Goal: Task Accomplishment & Management: Use online tool/utility

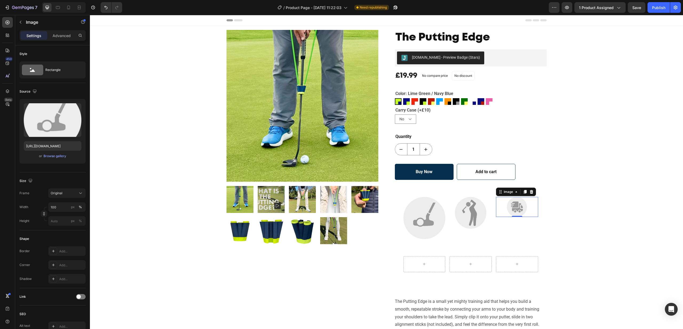
click at [514, 206] on img at bounding box center [517, 207] width 20 height 20
click at [477, 209] on img at bounding box center [470, 212] width 31 height 31
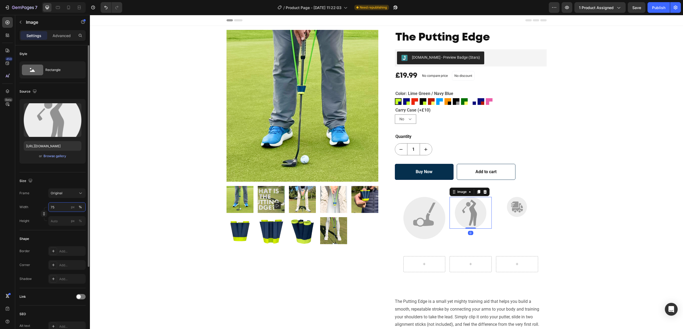
click at [60, 208] on input "75" at bounding box center [66, 207] width 37 height 10
click at [77, 207] on button "%" at bounding box center [80, 207] width 6 height 6
click at [71, 208] on div "px" at bounding box center [73, 207] width 4 height 5
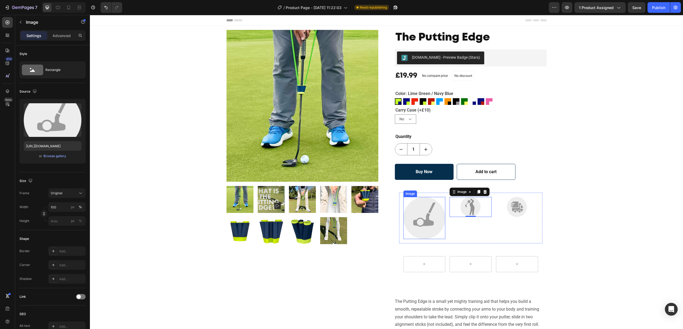
click at [411, 212] on img at bounding box center [424, 218] width 42 height 42
click at [63, 207] on input "100" at bounding box center [66, 207] width 37 height 10
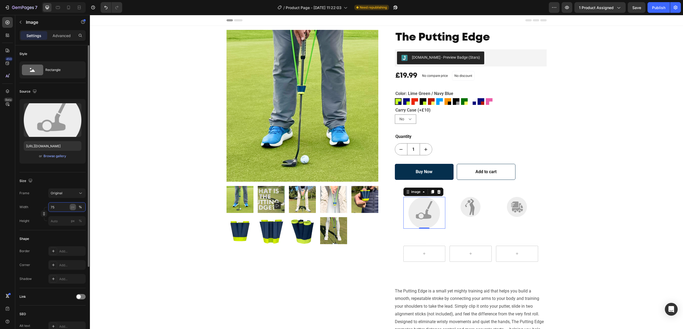
type input "75"
click at [74, 208] on div "px" at bounding box center [73, 207] width 4 height 5
click at [72, 207] on div "px" at bounding box center [73, 207] width 4 height 5
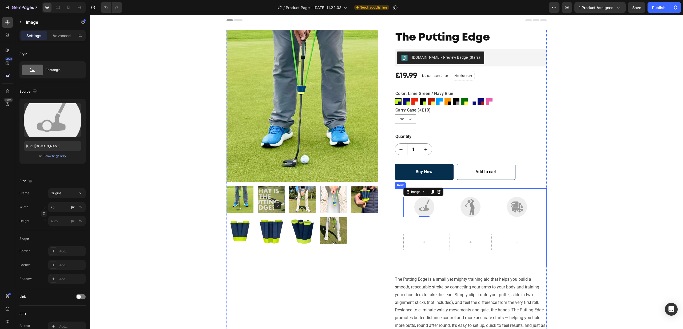
click at [491, 225] on div "Image 0 Image Image Row Row" at bounding box center [470, 228] width 143 height 70
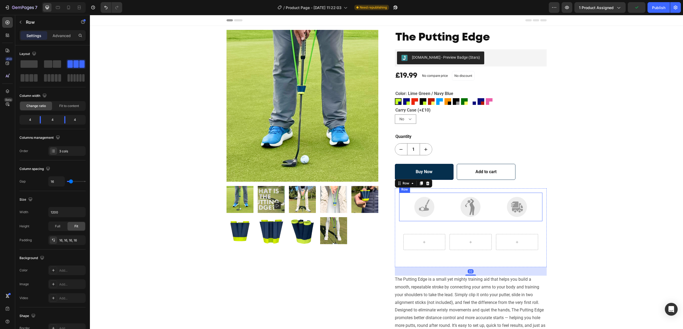
click at [492, 214] on div "Image Image Image Row" at bounding box center [470, 207] width 143 height 29
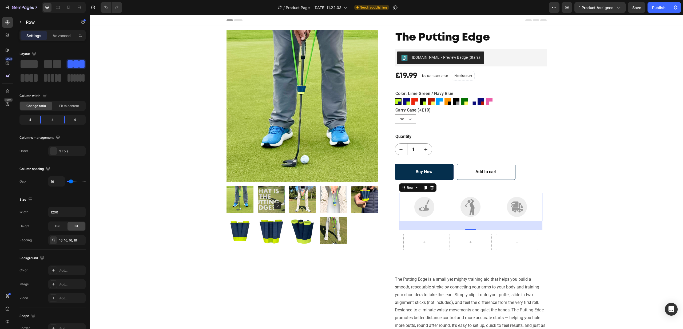
click at [470, 225] on div "32" at bounding box center [470, 225] width 6 height 4
click at [493, 217] on div "Image Image Image Row 32" at bounding box center [470, 207] width 143 height 29
click at [539, 218] on div "Image Image Image Row 32" at bounding box center [470, 207] width 143 height 29
click at [486, 226] on div "32" at bounding box center [470, 225] width 143 height 9
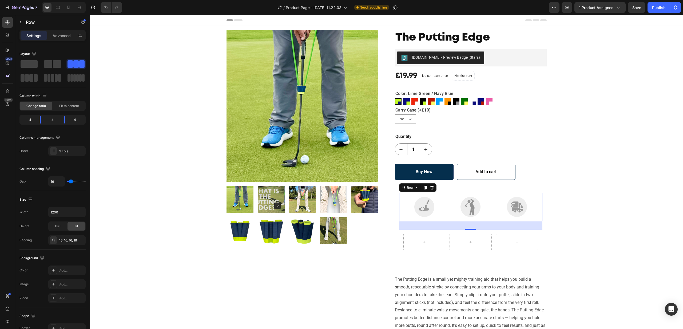
click at [447, 195] on div "Image Image Image Row 32" at bounding box center [470, 207] width 143 height 29
click at [58, 37] on p "Advanced" at bounding box center [62, 36] width 18 height 6
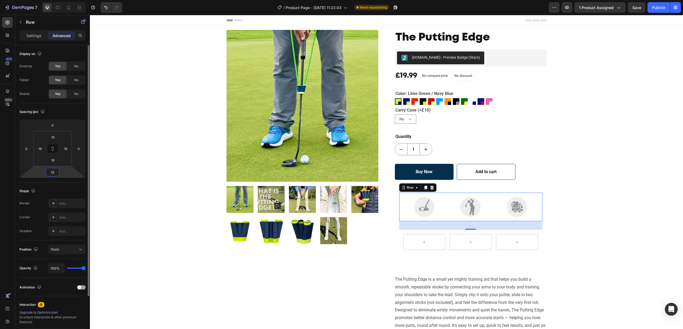
click at [50, 170] on input "32" at bounding box center [52, 172] width 11 height 8
type input "0"
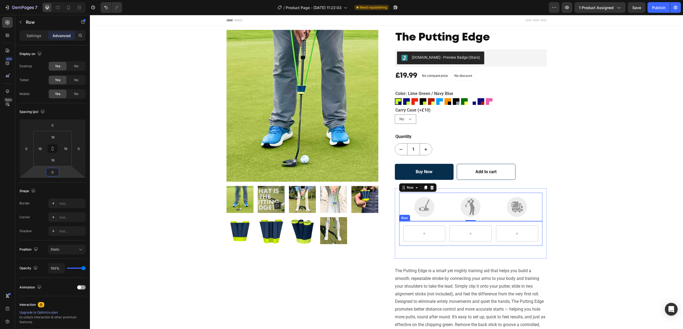
click at [539, 222] on div "Row" at bounding box center [470, 233] width 143 height 25
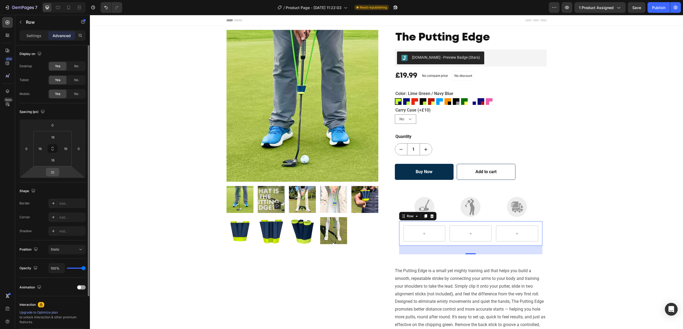
click at [57, 171] on input "32" at bounding box center [52, 172] width 11 height 8
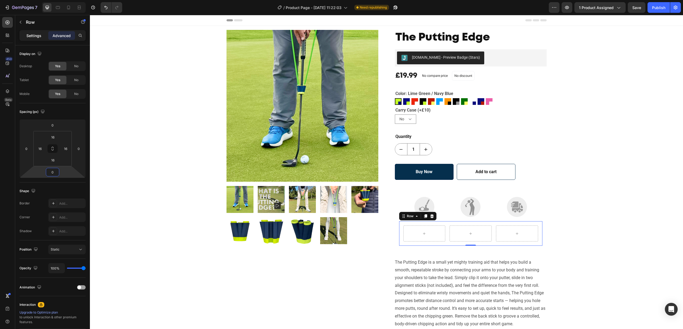
type input "0"
click at [38, 31] on div "Settings" at bounding box center [34, 35] width 27 height 9
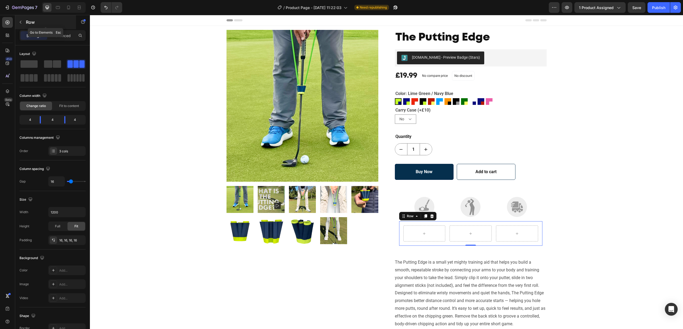
click at [22, 24] on icon "button" at bounding box center [20, 22] width 4 height 4
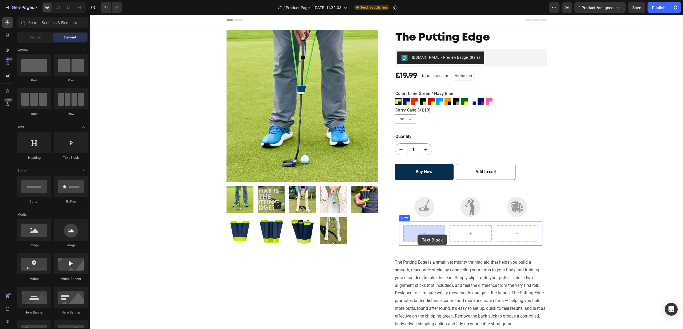
drag, startPoint x: 155, startPoint y: 165, endPoint x: 417, endPoint y: 234, distance: 271.0
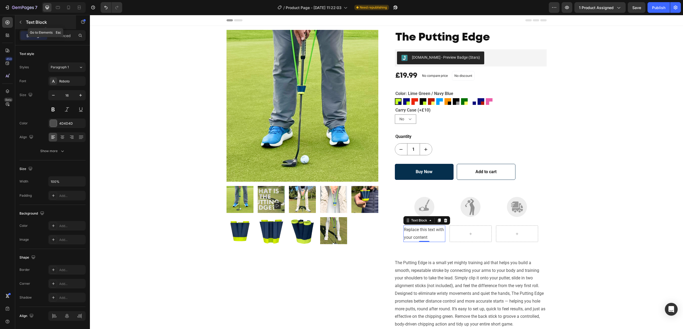
click at [22, 22] on icon "button" at bounding box center [20, 22] width 4 height 4
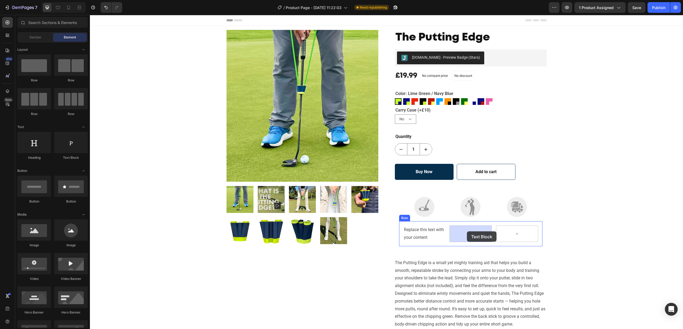
drag, startPoint x: 162, startPoint y: 162, endPoint x: 467, endPoint y: 231, distance: 312.9
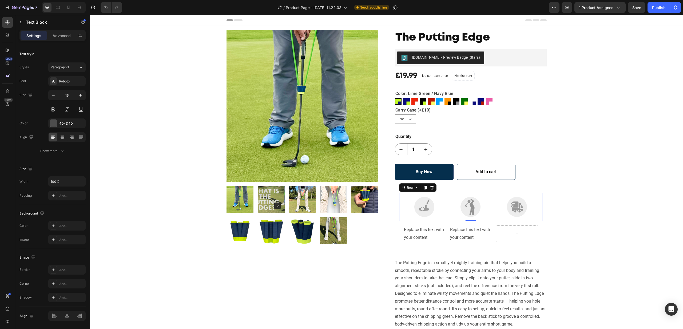
click at [448, 204] on div "Image Image Image Row 0" at bounding box center [470, 207] width 143 height 29
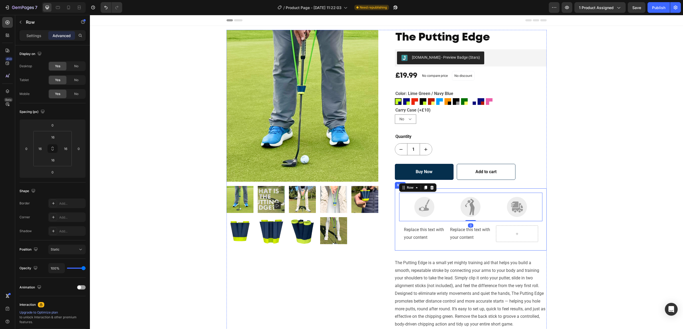
click at [448, 190] on div "Image Image Image Row 0 Replace this text with your content Text Block Replace …" at bounding box center [471, 219] width 152 height 62
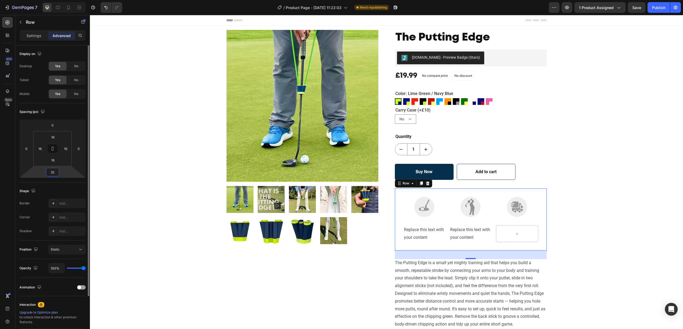
click at [53, 173] on input "32" at bounding box center [52, 172] width 11 height 8
type input "0"
click at [55, 137] on input "16" at bounding box center [52, 137] width 11 height 8
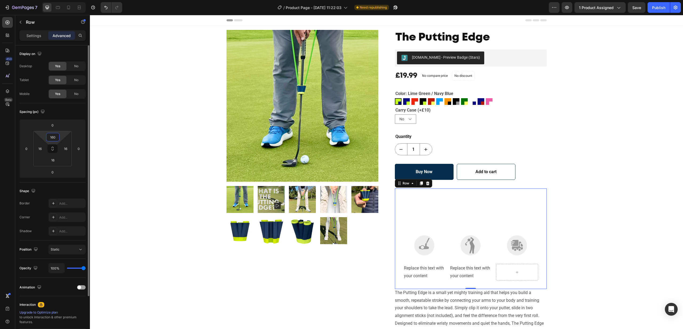
click at [46, 138] on div "160" at bounding box center [52, 137] width 13 height 9
type input "0"
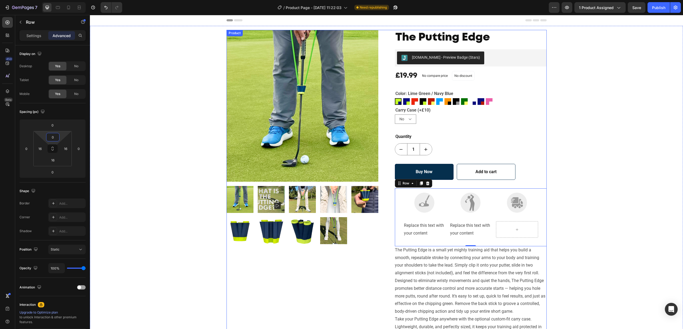
click at [523, 181] on div "The Putting Edge Product Title [DOMAIN_NAME] - Preview Badge (Stars) [DOMAIN_NA…" at bounding box center [471, 204] width 152 height 348
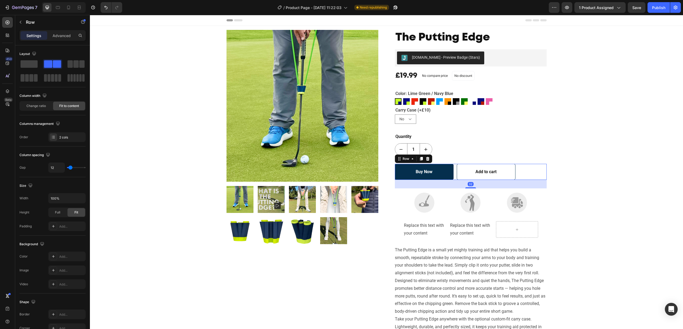
click at [524, 176] on div "Buy Now (P) Cart Button Add to cart (P) Cart Button Row 32" at bounding box center [471, 172] width 152 height 16
click at [65, 36] on p "Advanced" at bounding box center [62, 36] width 18 height 6
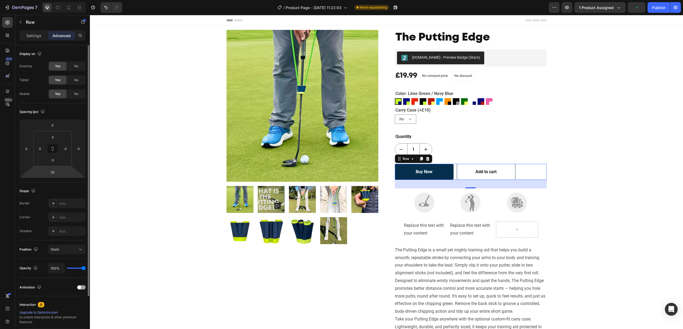
click at [59, 0] on html "7 Version history / Product Page - [DATE] 11:22:03 Need republishing Preview 1 …" at bounding box center [341, 0] width 683 height 0
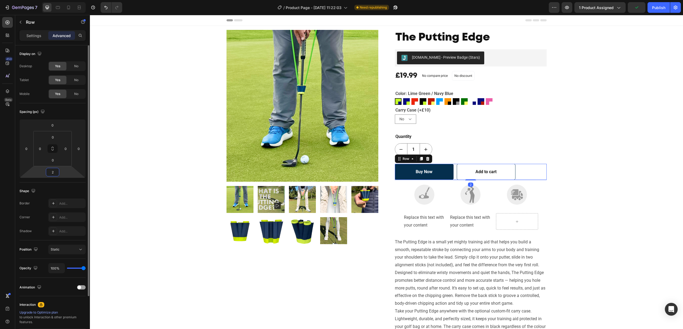
type input "0"
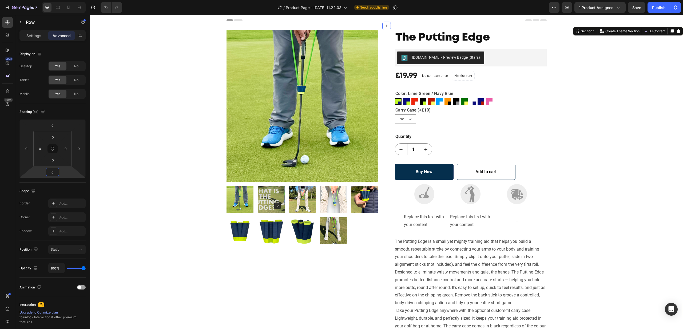
click at [604, 201] on div "Product Images The Putting Edge Product Title [DOMAIN_NAME] - Preview Badge (St…" at bounding box center [386, 199] width 585 height 339
click at [477, 206] on div "Image Image Image Row" at bounding box center [470, 194] width 143 height 29
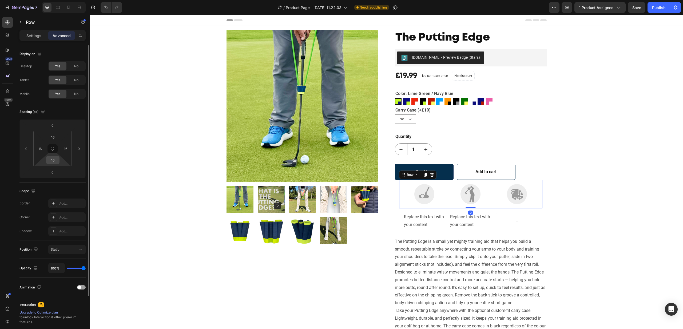
click at [55, 159] on input "16" at bounding box center [52, 160] width 11 height 8
type input "0"
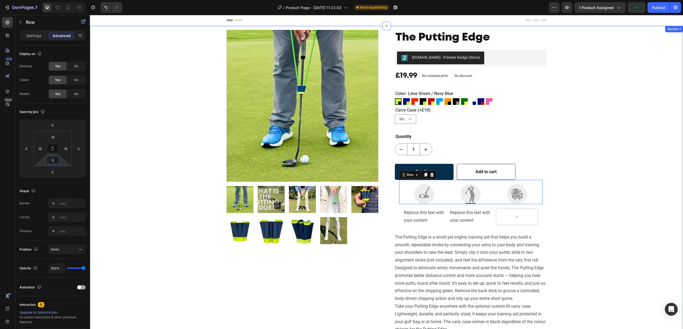
click at [579, 183] on div "Product Images The Putting Edge Product Title [DOMAIN_NAME] - Preview Badge (St…" at bounding box center [386, 197] width 585 height 335
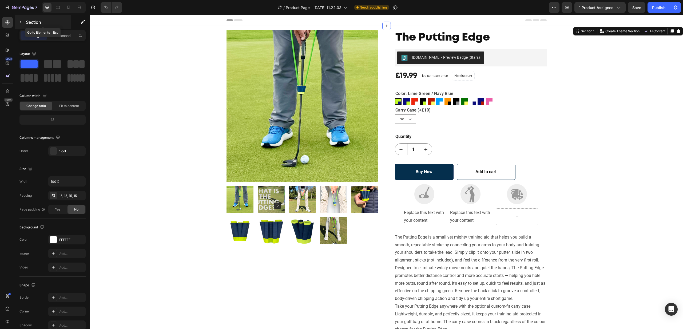
click at [18, 21] on button "button" at bounding box center [20, 22] width 9 height 9
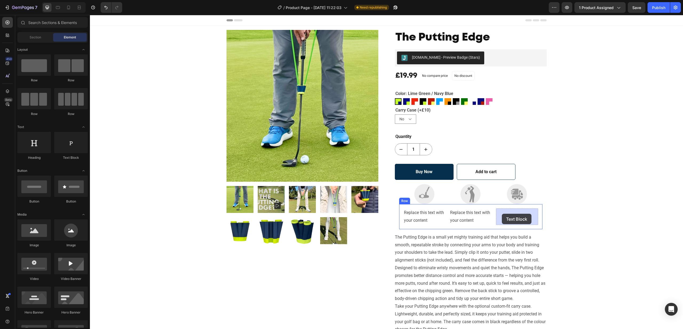
drag, startPoint x: 158, startPoint y: 161, endPoint x: 502, endPoint y: 214, distance: 348.0
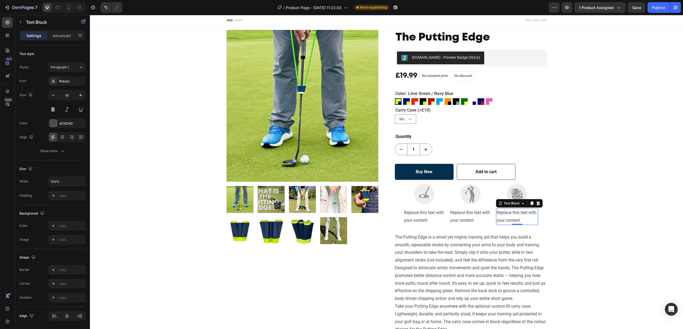
click at [509, 214] on div "Replace this text with your content" at bounding box center [517, 216] width 42 height 17
drag, startPoint x: 522, startPoint y: 219, endPoint x: 495, endPoint y: 213, distance: 27.9
click at [495, 213] on div "Replace this text with your content Text Block Replace this text with your cont…" at bounding box center [470, 216] width 143 height 25
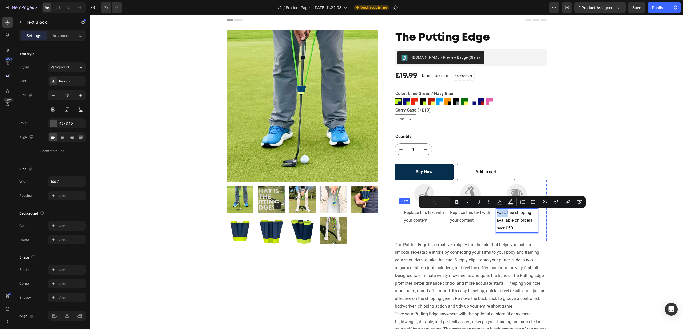
drag, startPoint x: 508, startPoint y: 212, endPoint x: 492, endPoint y: 212, distance: 16.0
click at [492, 212] on div "Replace this text with your content Text Block Replace this text with your cont…" at bounding box center [470, 220] width 143 height 33
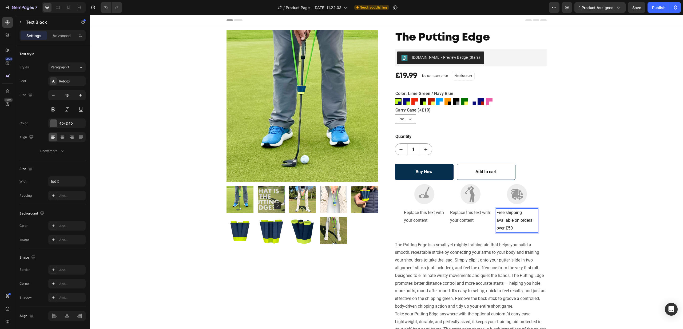
click at [510, 228] on span "Free shipping available on orders over £50" at bounding box center [514, 220] width 36 height 21
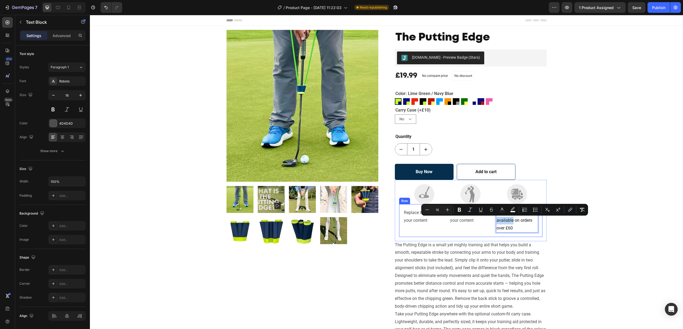
drag, startPoint x: 513, startPoint y: 220, endPoint x: 492, endPoint y: 221, distance: 21.1
click at [492, 221] on div "Replace this text with your content Text Block Replace this text with your cont…" at bounding box center [470, 220] width 143 height 33
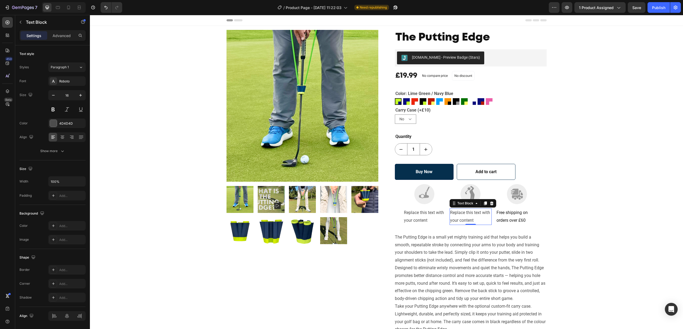
click at [471, 219] on div "Replace this text with your content" at bounding box center [470, 216] width 42 height 17
click at [475, 219] on div "Replace this text with your content" at bounding box center [470, 216] width 42 height 17
drag, startPoint x: 466, startPoint y: 218, endPoint x: 451, endPoint y: 214, distance: 15.5
click at [450, 214] on p "Replace this text with your content" at bounding box center [470, 216] width 41 height 15
click at [430, 215] on div "Replace this text with your content" at bounding box center [424, 216] width 42 height 17
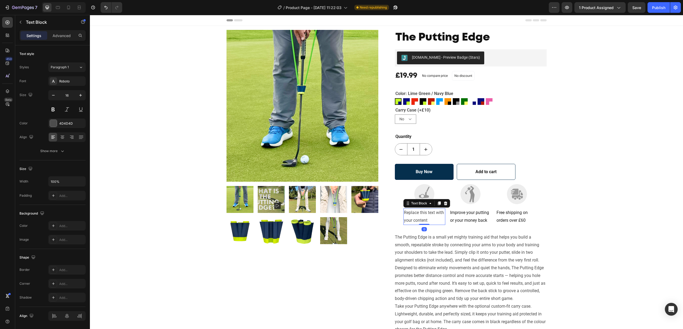
click at [430, 219] on div "Replace this text with your content" at bounding box center [424, 216] width 42 height 17
drag, startPoint x: 429, startPoint y: 220, endPoint x: 404, endPoint y: 214, distance: 25.5
click at [404, 214] on p "Replace this text with your content" at bounding box center [424, 216] width 41 height 15
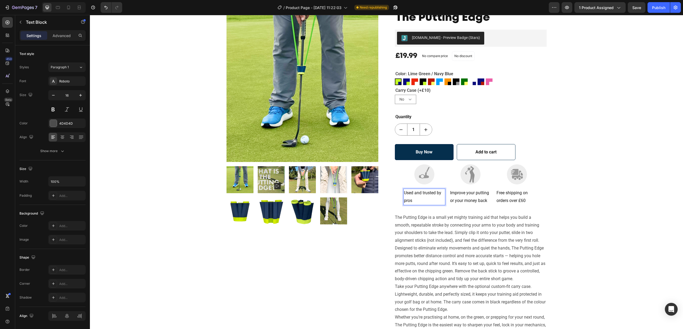
scroll to position [15, 0]
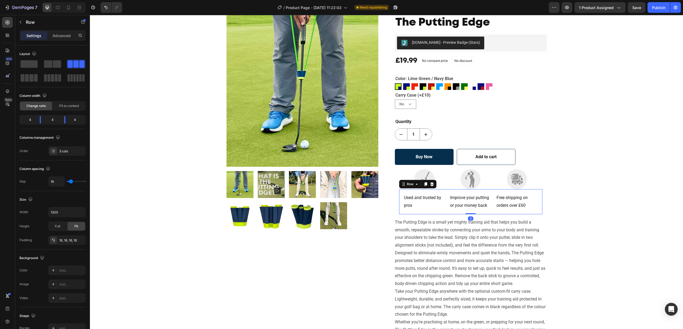
click at [481, 192] on div "Used and trusted by pros Text Block Improve your putting or your money back Tex…" at bounding box center [470, 201] width 143 height 25
click at [64, 32] on div "Advanced" at bounding box center [61, 35] width 27 height 9
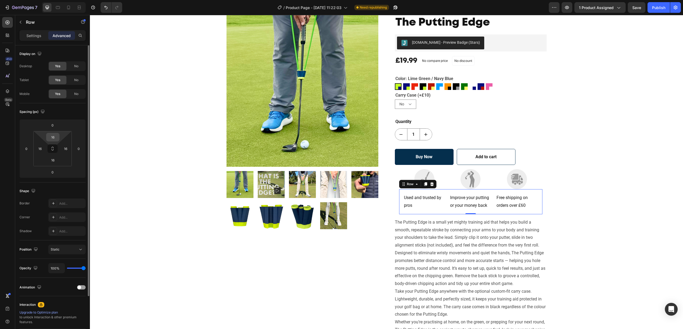
click at [57, 136] on input "16" at bounding box center [52, 137] width 11 height 8
type input "0"
click at [58, 159] on div "16" at bounding box center [52, 160] width 13 height 9
click at [54, 160] on input "16" at bounding box center [52, 160] width 11 height 8
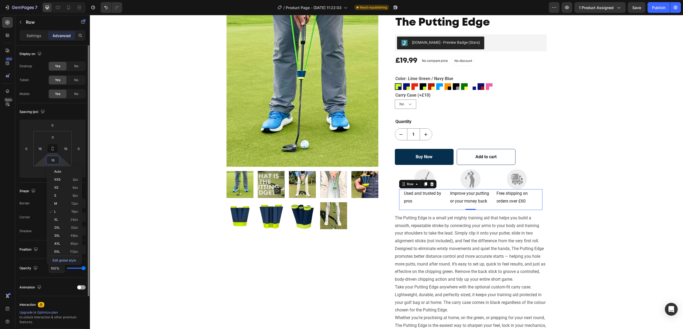
type input "0"
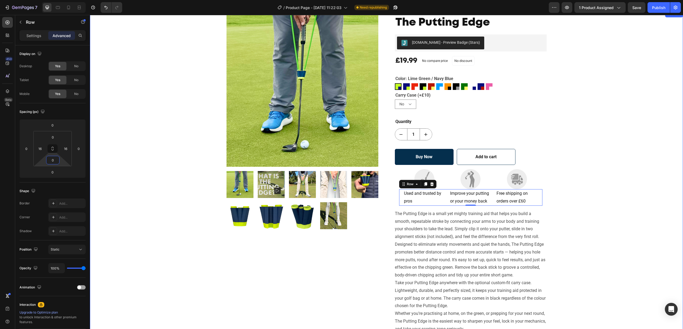
click at [593, 218] on div "Product Images The Putting Edge Product Title [DOMAIN_NAME] - Preview Badge (St…" at bounding box center [386, 178] width 585 height 326
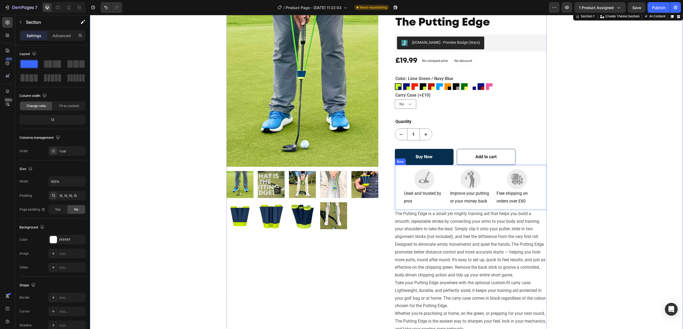
click at [396, 185] on div "Image Image Image Row Used and trusted by pros Text Block Improve your putting …" at bounding box center [471, 187] width 152 height 45
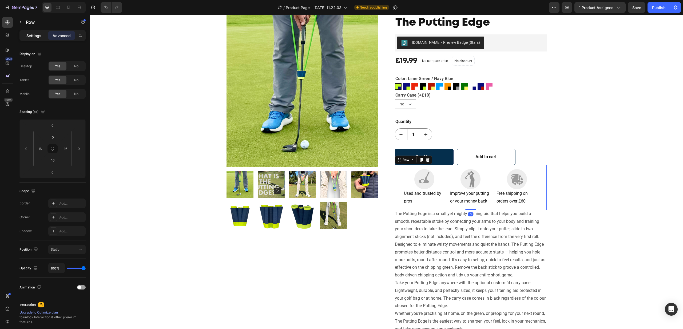
click at [30, 32] on div "Settings" at bounding box center [34, 35] width 27 height 9
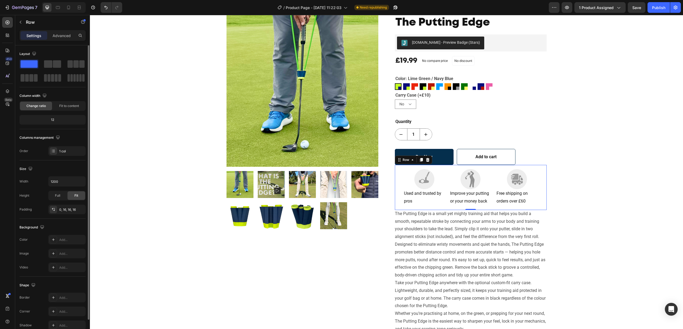
scroll to position [27, 0]
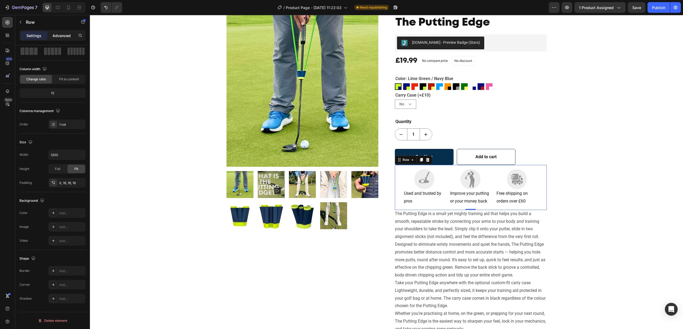
click at [57, 33] on p "Advanced" at bounding box center [62, 36] width 18 height 6
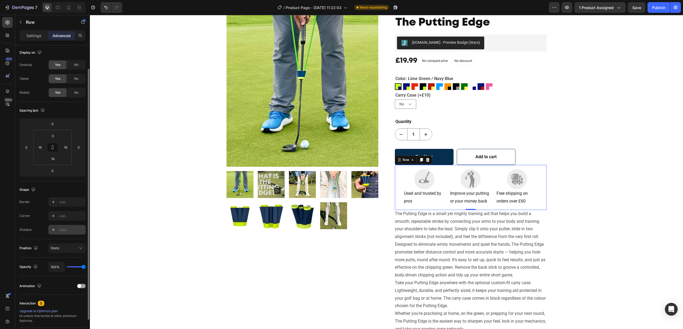
scroll to position [0, 0]
click at [397, 177] on div "Image Image Image Row Used and trusted by pros Text Block Improve your putting …" at bounding box center [471, 187] width 152 height 45
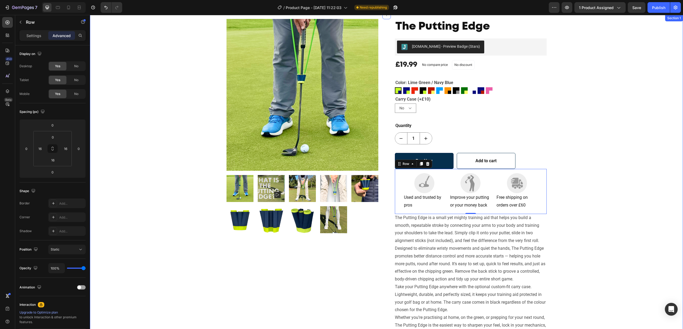
scroll to position [11, 0]
click at [544, 196] on div "Image Image Image Row Used and trusted by pros Text Block Improve your putting …" at bounding box center [471, 191] width 152 height 45
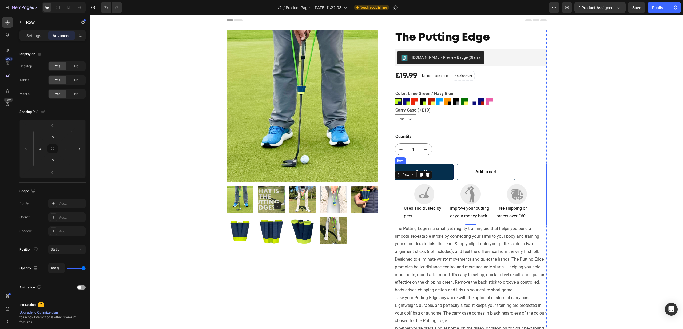
click at [525, 167] on div "Buy Now (P) Cart Button Add to cart (P) Cart Button Row" at bounding box center [471, 172] width 152 height 16
click at [36, 35] on p "Settings" at bounding box center [33, 36] width 15 height 6
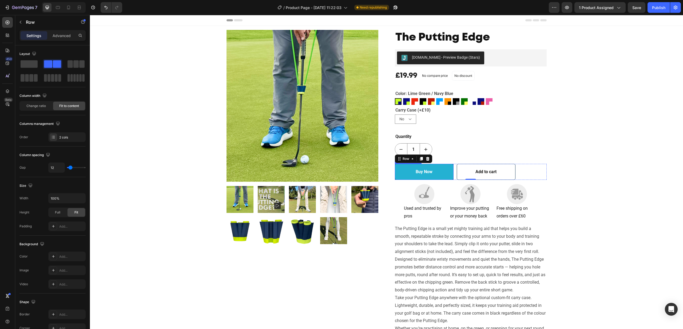
click at [446, 174] on button "Buy Now" at bounding box center [424, 172] width 59 height 16
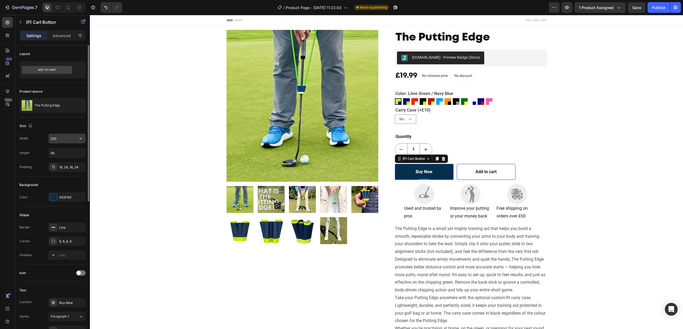
click at [60, 138] on input "220" at bounding box center [67, 139] width 37 height 10
click at [79, 138] on icon "button" at bounding box center [80, 138] width 5 height 5
click at [60, 161] on p "Full 100%" at bounding box center [65, 162] width 30 height 5
drag, startPoint x: 55, startPoint y: 138, endPoint x: 59, endPoint y: 138, distance: 3.7
click at [55, 138] on input "100%" at bounding box center [67, 139] width 37 height 10
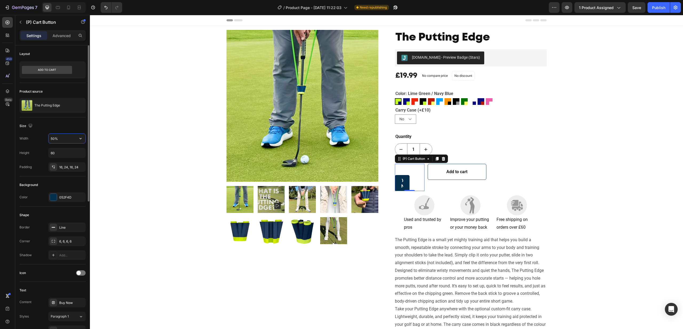
drag, startPoint x: 61, startPoint y: 138, endPoint x: 49, endPoint y: 138, distance: 11.5
click at [49, 138] on input "50%" at bounding box center [67, 139] width 37 height 10
type input "100"
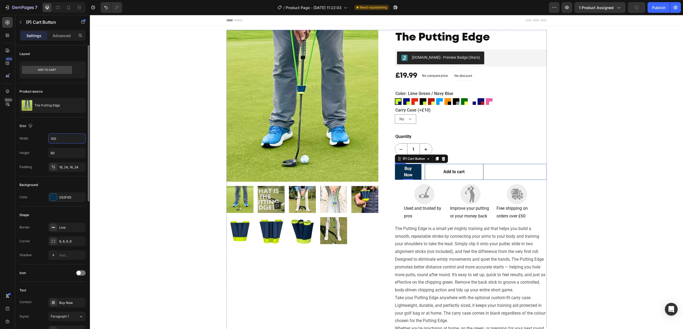
click at [497, 172] on div "Buy Now (P) Cart Button 0 Add to cart (P) Cart Button Row" at bounding box center [471, 172] width 152 height 16
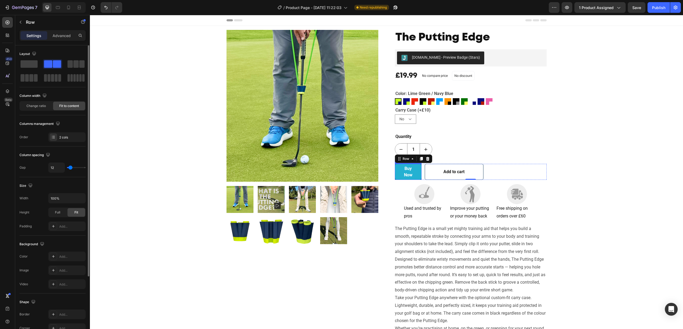
click at [419, 174] on button "Buy Now" at bounding box center [408, 172] width 27 height 16
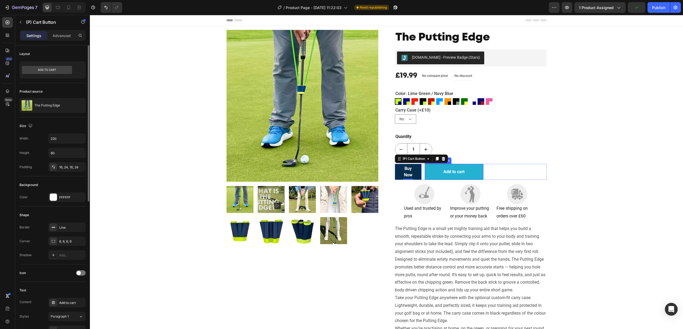
click at [482, 171] on button "Add to cart" at bounding box center [454, 172] width 59 height 16
click at [63, 138] on input "220" at bounding box center [67, 139] width 37 height 10
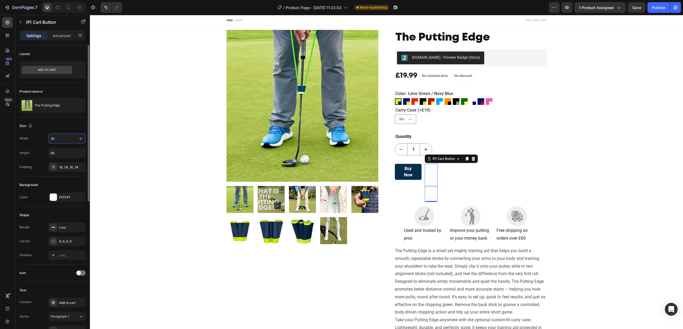
type input "300"
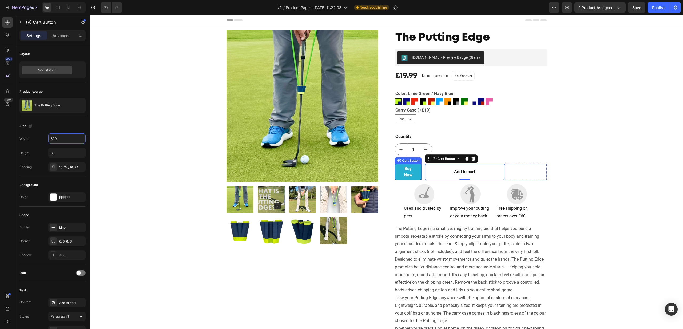
click at [419, 171] on button "Buy Now" at bounding box center [408, 172] width 27 height 16
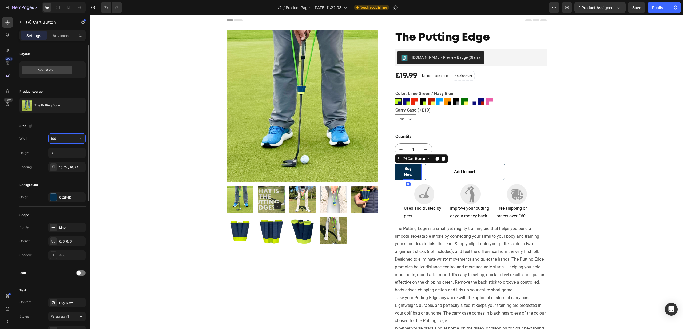
click at [61, 139] on input "100" at bounding box center [67, 139] width 37 height 10
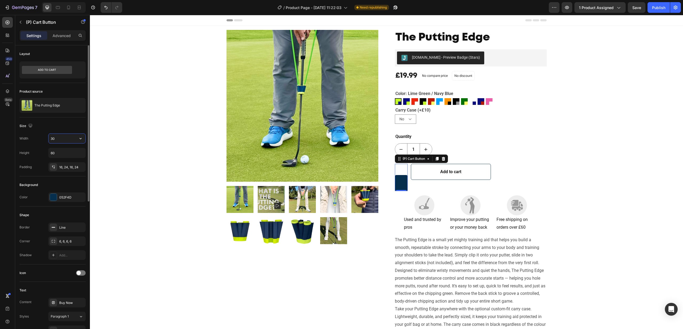
type input "300"
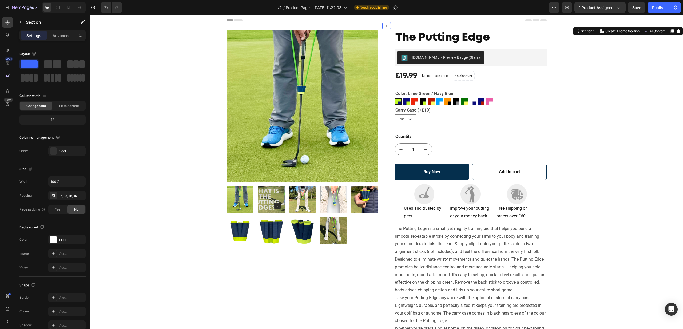
click at [572, 204] on div "Product Images The Putting Edge Product Title [DOMAIN_NAME] - Preview Badge (St…" at bounding box center [386, 193] width 585 height 326
click at [70, 9] on icon at bounding box center [68, 7] width 5 height 5
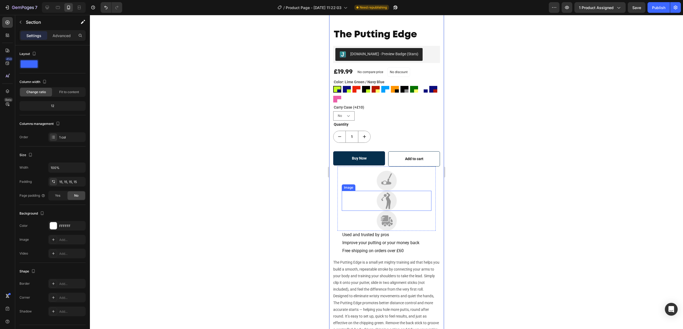
scroll to position [165, 0]
click at [340, 192] on div "Image Image Image Row 0" at bounding box center [386, 198] width 98 height 64
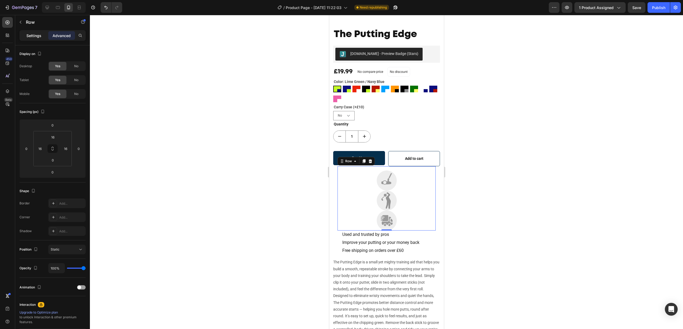
click at [34, 38] on p "Settings" at bounding box center [33, 36] width 15 height 6
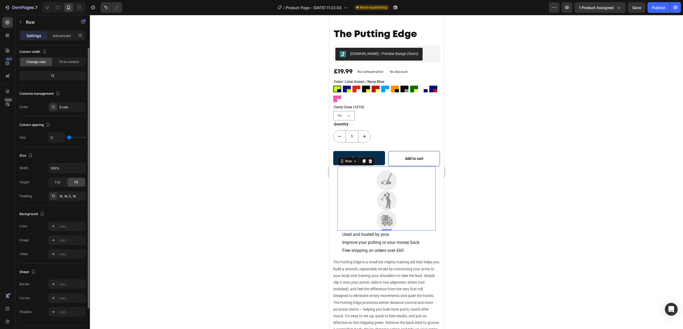
scroll to position [0, 0]
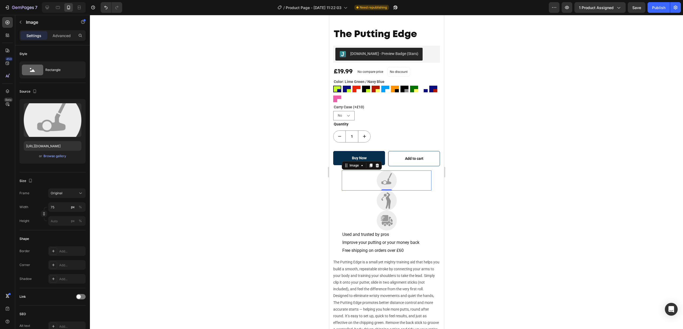
click at [362, 178] on div at bounding box center [386, 180] width 90 height 20
click at [71, 207] on div "px" at bounding box center [73, 207] width 4 height 5
click at [81, 207] on div "%" at bounding box center [80, 207] width 3 height 5
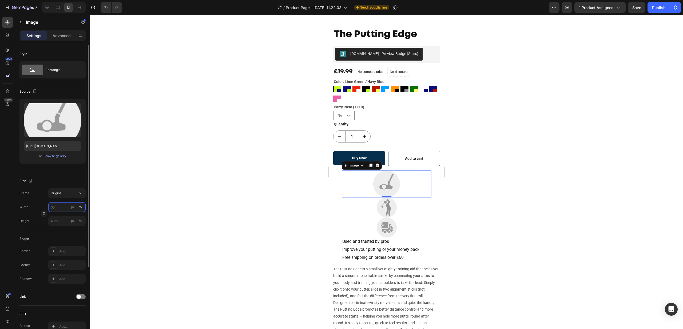
type input "30"
click at [310, 200] on div at bounding box center [386, 172] width 593 height 314
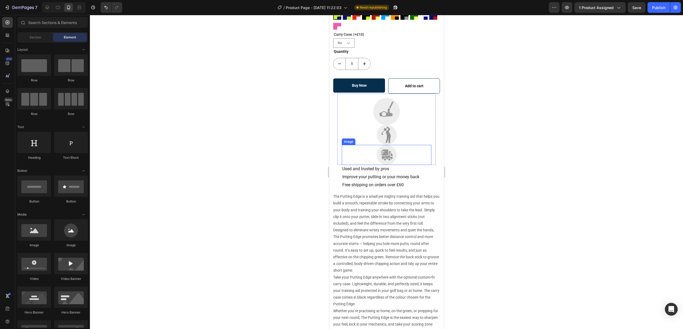
scroll to position [250, 0]
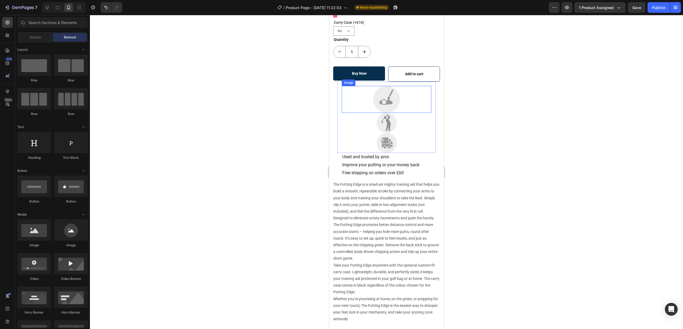
click at [401, 98] on div at bounding box center [386, 99] width 90 height 27
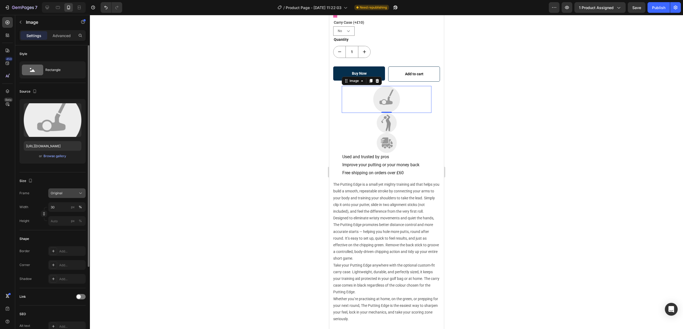
click at [68, 193] on div "Original" at bounding box center [64, 193] width 26 height 5
click at [73, 207] on div "px" at bounding box center [73, 207] width 4 height 5
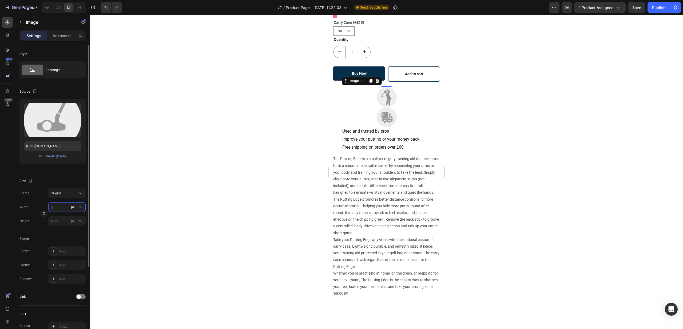
type input "50"
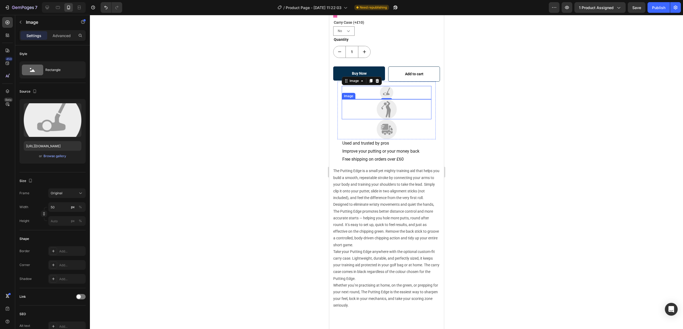
click at [391, 110] on img at bounding box center [386, 109] width 20 height 20
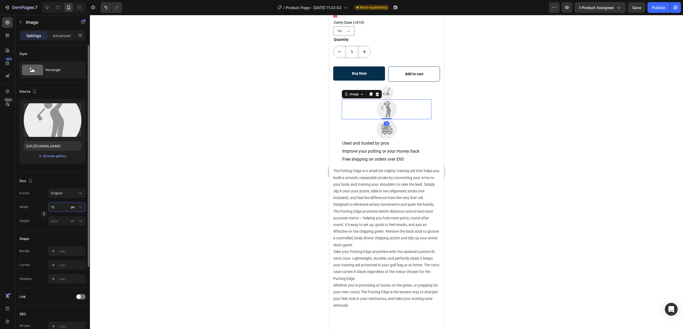
click at [55, 207] on input "75" at bounding box center [66, 207] width 37 height 10
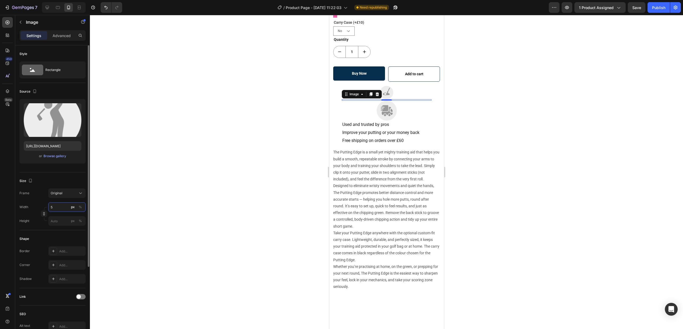
type input "50"
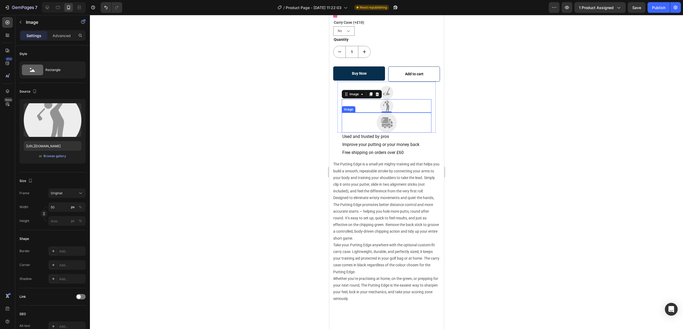
click at [390, 127] on img at bounding box center [386, 123] width 20 height 20
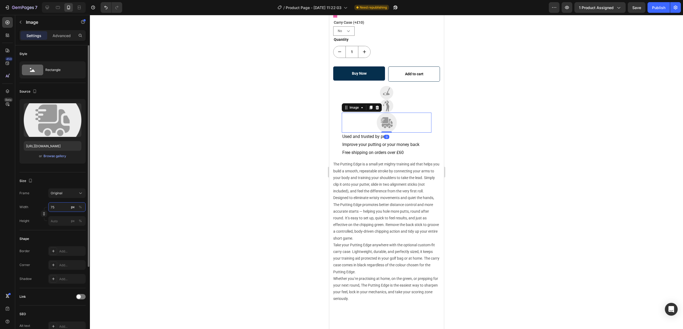
click at [57, 207] on input "75" at bounding box center [66, 207] width 37 height 10
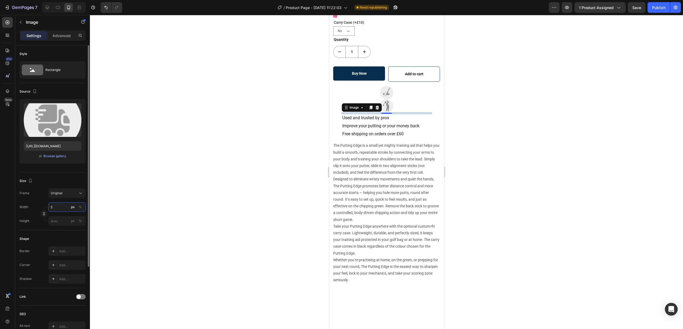
type input "50"
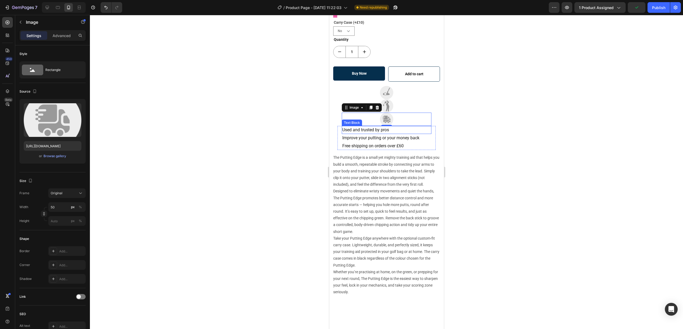
click at [362, 131] on span "Used and trusted by pros" at bounding box center [365, 129] width 47 height 5
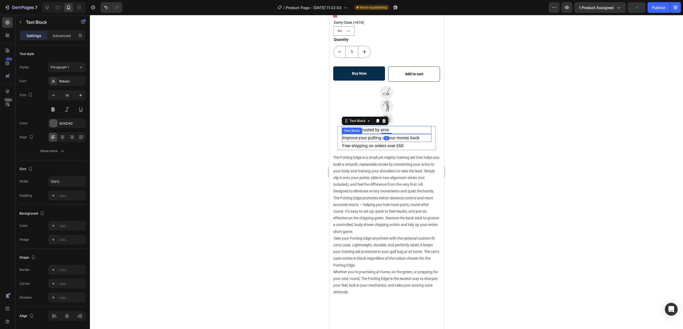
click at [362, 137] on span "Improve your putting or your money back" at bounding box center [380, 137] width 77 height 5
click at [363, 144] on span "Free shipping on orders over £60" at bounding box center [372, 145] width 61 height 5
click at [47, 7] on icon at bounding box center [47, 7] width 5 height 5
type input "16"
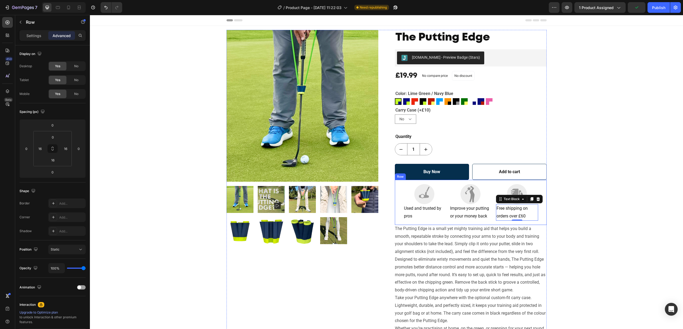
click at [396, 191] on div "Image Image Image Row Used and trusted by pros Text Block Improve your putting …" at bounding box center [471, 202] width 152 height 45
click at [399, 191] on div "Image Image Image Row 0" at bounding box center [470, 192] width 143 height 24
click at [40, 36] on p "Settings" at bounding box center [33, 36] width 15 height 6
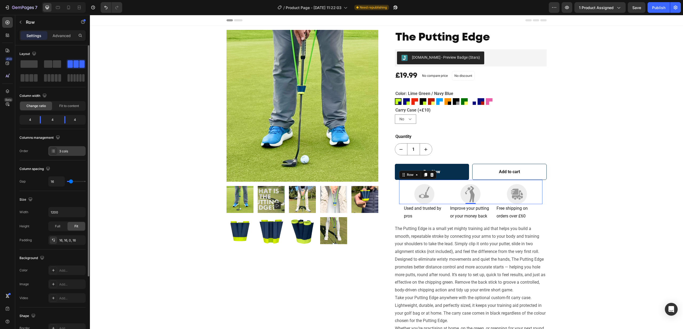
click at [58, 152] on div "3 cols" at bounding box center [66, 151] width 37 height 10
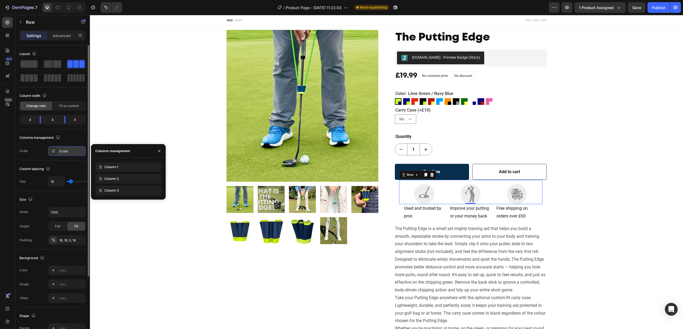
click at [58, 152] on div "3 cols" at bounding box center [66, 151] width 37 height 10
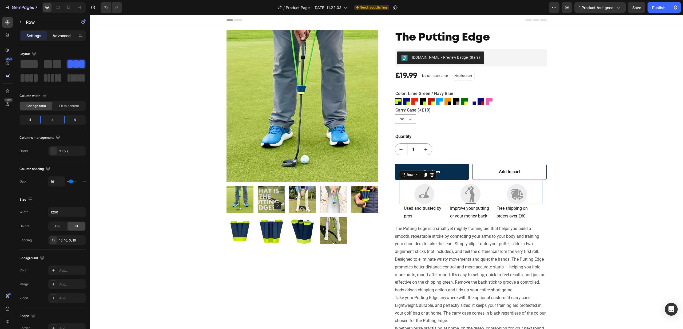
click at [58, 34] on p "Advanced" at bounding box center [62, 36] width 18 height 6
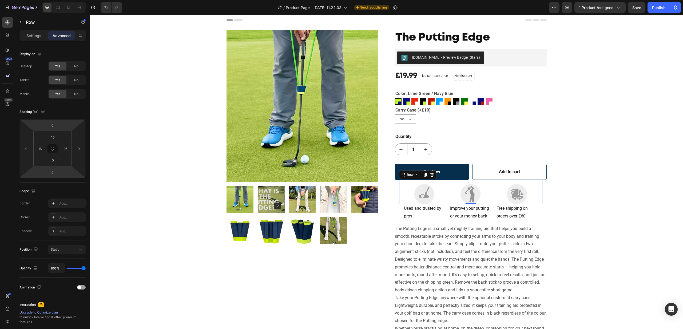
click at [401, 184] on div "Image Image Image Row 0" at bounding box center [470, 192] width 143 height 24
click at [487, 182] on div "Image Image Image Row 0" at bounding box center [470, 192] width 143 height 24
click at [21, 21] on icon "button" at bounding box center [20, 22] width 4 height 4
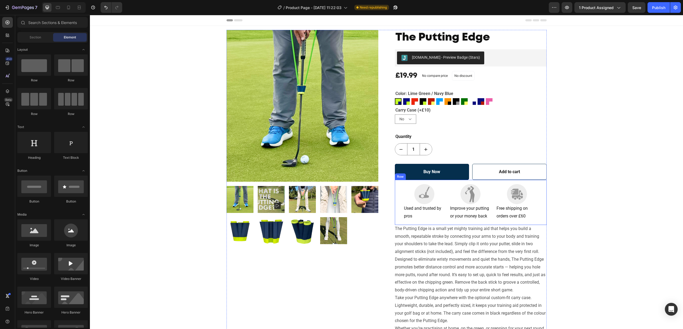
click at [397, 198] on div "Image Image Image Row Used and trusted by pros Text Block Improve your putting …" at bounding box center [471, 202] width 152 height 45
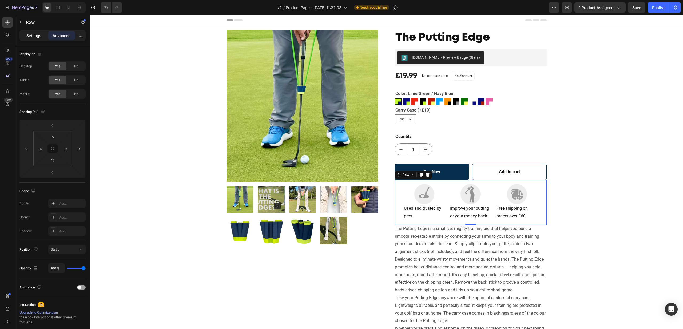
click at [35, 35] on p "Settings" at bounding box center [33, 36] width 15 height 6
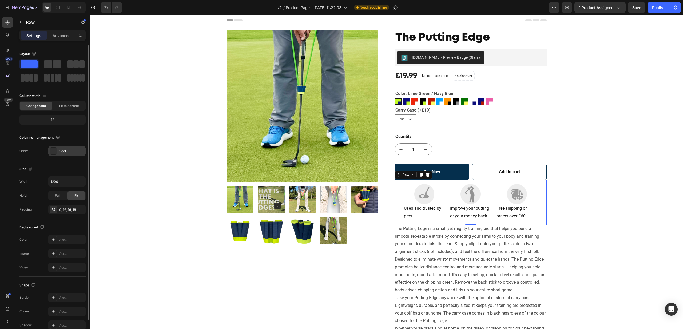
click at [60, 151] on div "1 col" at bounding box center [71, 151] width 25 height 5
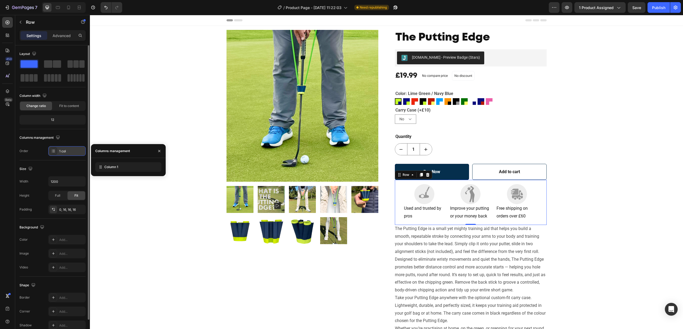
click at [60, 151] on div "1 col" at bounding box center [71, 151] width 25 height 5
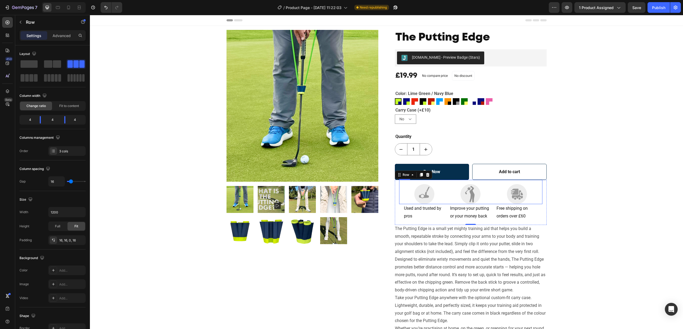
click at [449, 183] on div "Image Image Image Row" at bounding box center [470, 192] width 143 height 24
click at [619, 91] on div "Product Images The Putting Edge Product Title [DOMAIN_NAME] - Preview Badge (St…" at bounding box center [386, 193] width 585 height 326
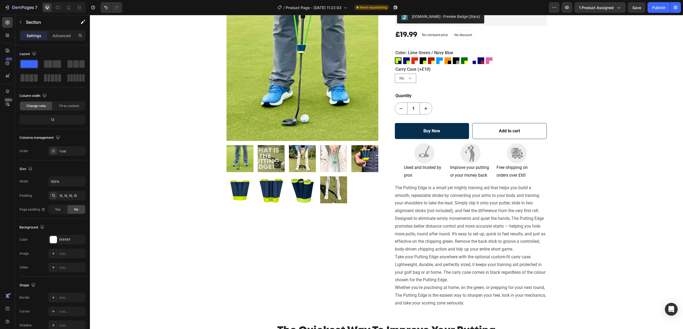
scroll to position [50, 0]
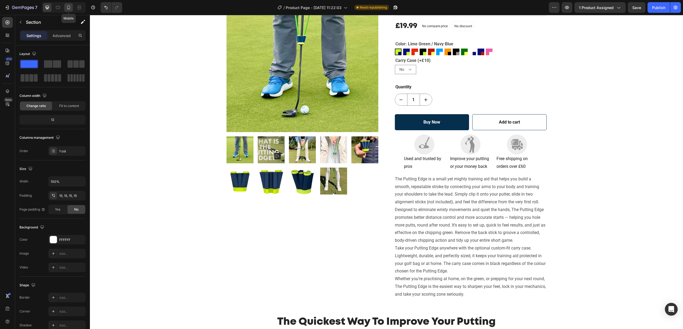
click at [67, 8] on icon at bounding box center [68, 8] width 3 height 4
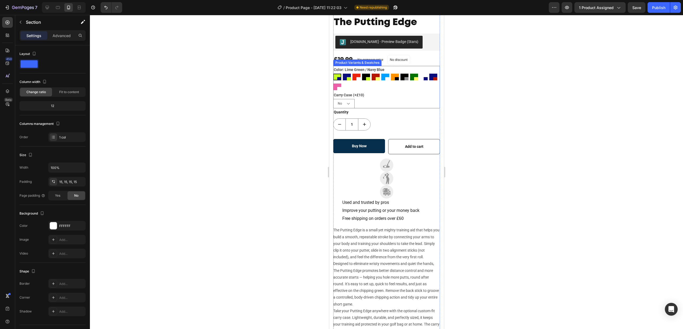
scroll to position [185, 0]
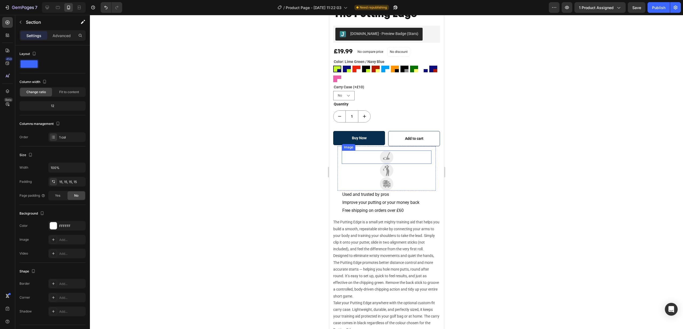
click at [361, 157] on div at bounding box center [386, 156] width 90 height 13
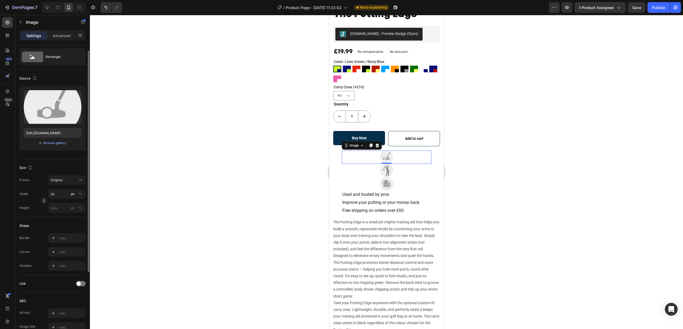
scroll to position [0, 0]
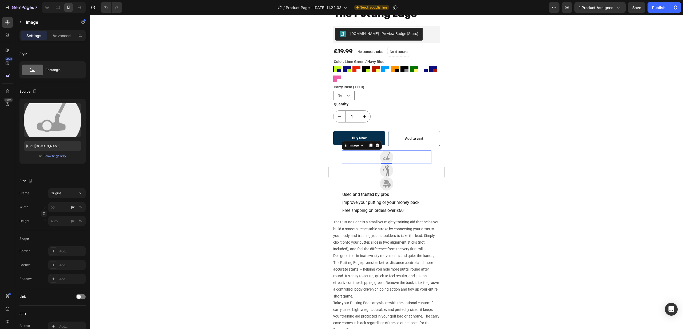
click at [346, 155] on div at bounding box center [386, 156] width 90 height 13
click at [62, 207] on input "50" at bounding box center [66, 207] width 37 height 10
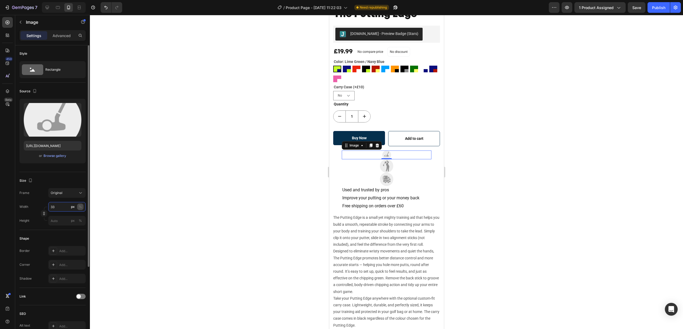
type input "33"
click at [79, 206] on div "%" at bounding box center [80, 206] width 3 height 5
click at [385, 169] on img at bounding box center [385, 165] width 13 height 13
click at [55, 206] on input "50" at bounding box center [66, 207] width 37 height 10
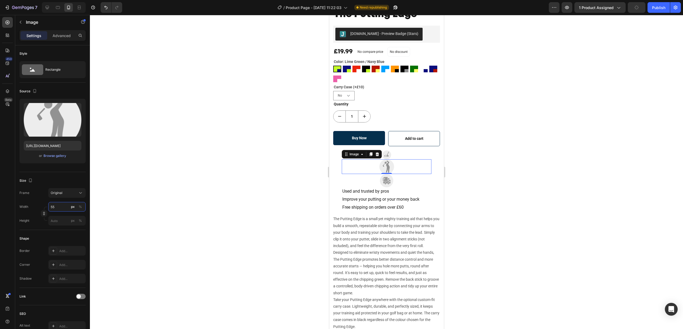
type input "5"
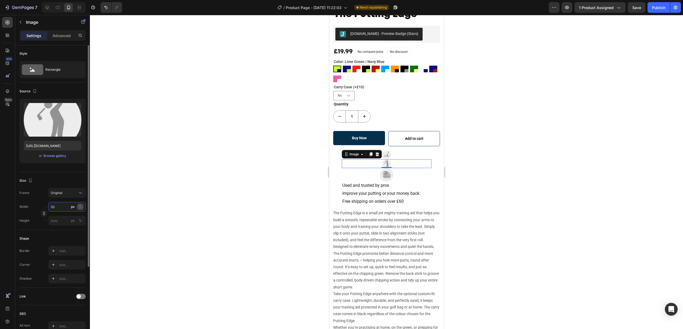
type input "33"
click at [81, 207] on div "%" at bounding box center [80, 206] width 3 height 5
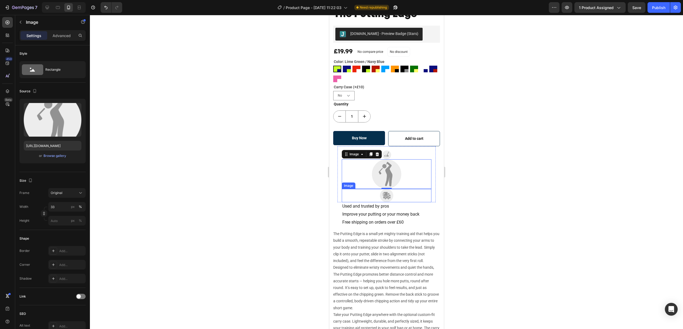
click at [388, 198] on img at bounding box center [385, 195] width 13 height 13
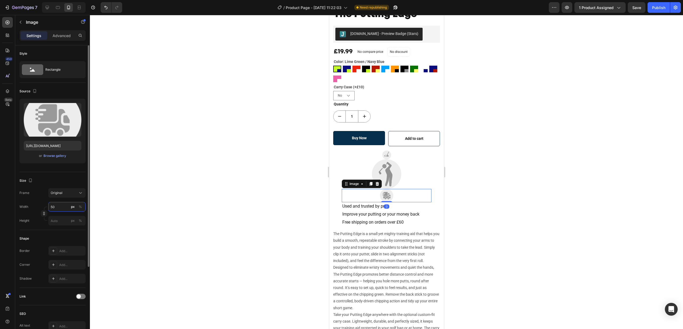
click at [59, 206] on input "50" at bounding box center [66, 207] width 37 height 10
type input "33"
click at [74, 207] on div "px" at bounding box center [73, 206] width 4 height 5
click at [80, 207] on div "%" at bounding box center [80, 206] width 3 height 5
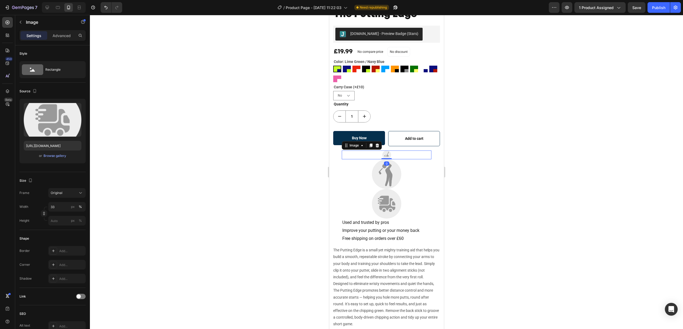
click at [388, 154] on img at bounding box center [386, 154] width 9 height 9
click at [79, 206] on div "%" at bounding box center [80, 206] width 3 height 5
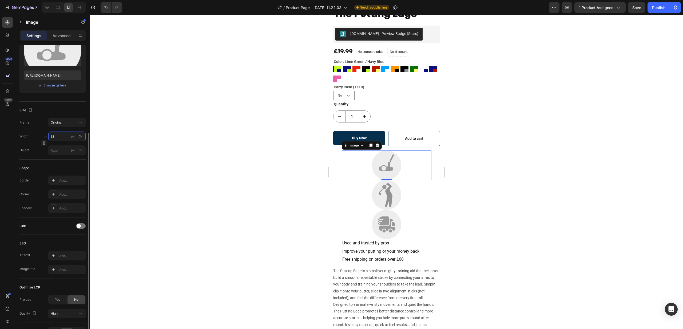
scroll to position [0, 0]
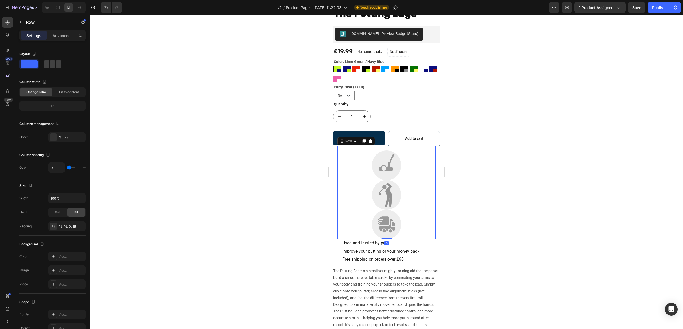
click at [339, 163] on div "Image Image Image Row 0" at bounding box center [386, 192] width 98 height 93
click at [81, 200] on icon "button" at bounding box center [80, 197] width 5 height 5
click at [53, 222] on span "Full" at bounding box center [52, 221] width 5 height 5
click at [61, 199] on input "100%" at bounding box center [67, 198] width 37 height 10
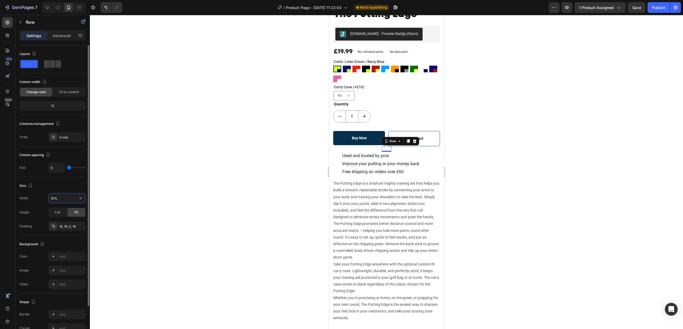
type input "100%"
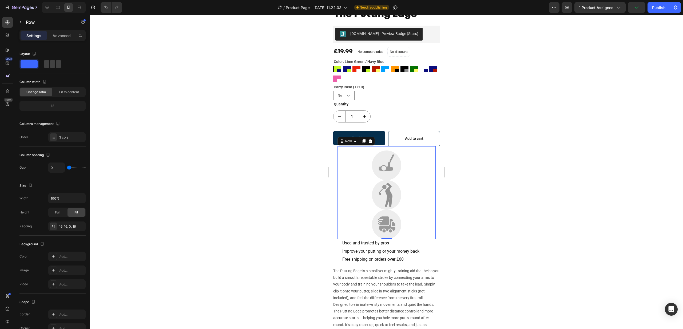
click at [339, 157] on div "Image Image Image Row 0" at bounding box center [386, 192] width 98 height 93
click at [339, 176] on div "Image Image Image Row 0" at bounding box center [386, 192] width 98 height 93
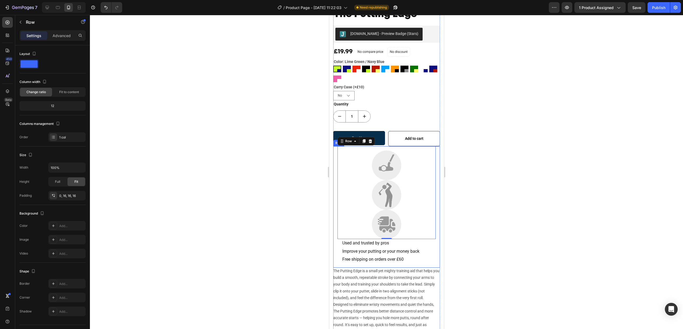
click at [334, 160] on div "Image Image Image Row 0 Used and trusted by pros Text Block Improve your puttin…" at bounding box center [386, 206] width 107 height 121
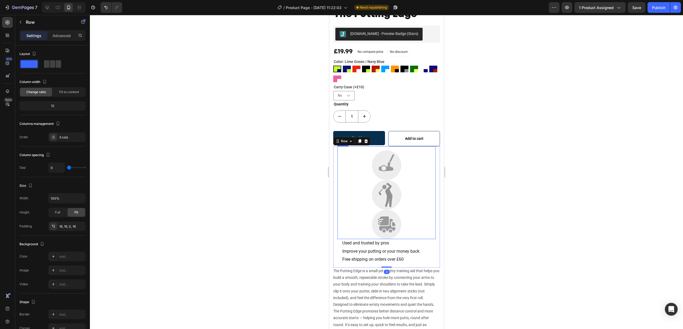
click at [338, 160] on div "Image Image Image Row" at bounding box center [386, 192] width 98 height 93
click at [56, 64] on span at bounding box center [58, 63] width 5 height 7
type input "16"
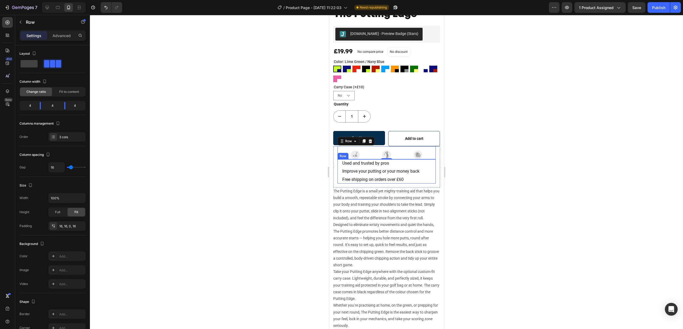
click at [339, 165] on div "Used and trusted by pros Text Block Improve your putting or your money back Tex…" at bounding box center [386, 171] width 98 height 24
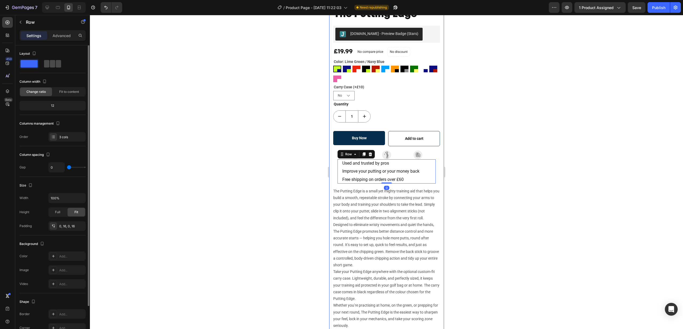
click at [60, 65] on span at bounding box center [58, 63] width 5 height 7
type input "16"
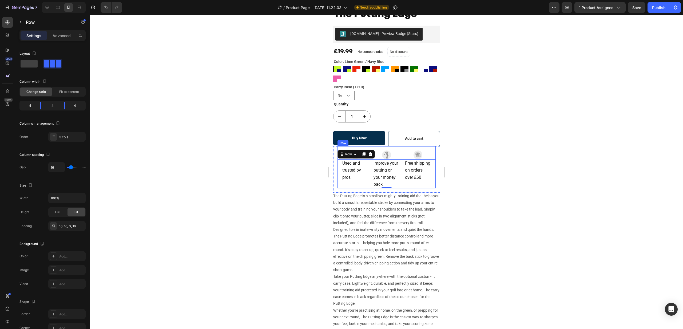
click at [401, 149] on div "Image Image Image Row" at bounding box center [386, 152] width 98 height 13
click at [365, 153] on div at bounding box center [354, 154] width 27 height 9
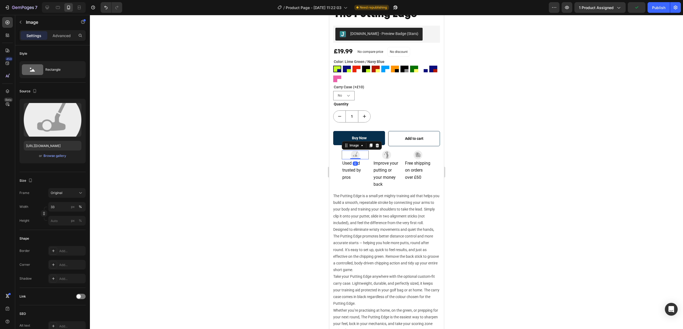
scroll to position [0, 0]
click at [61, 207] on input "33" at bounding box center [66, 207] width 37 height 10
type input "1"
type input "75"
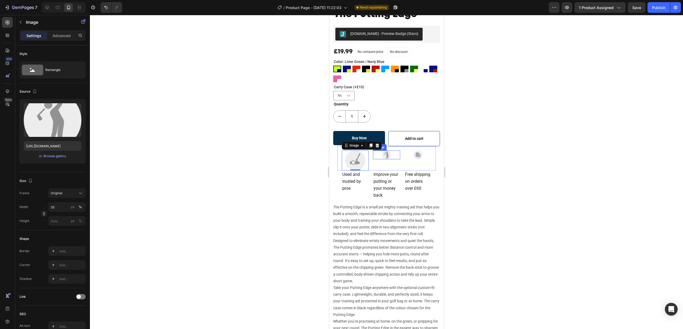
click at [375, 158] on div at bounding box center [386, 154] width 27 height 9
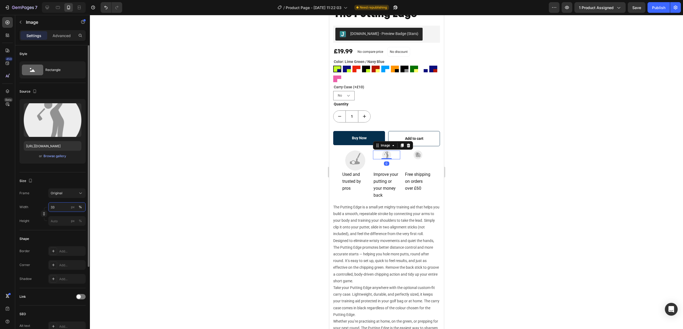
click at [57, 207] on input "33" at bounding box center [66, 207] width 37 height 10
type input "50"
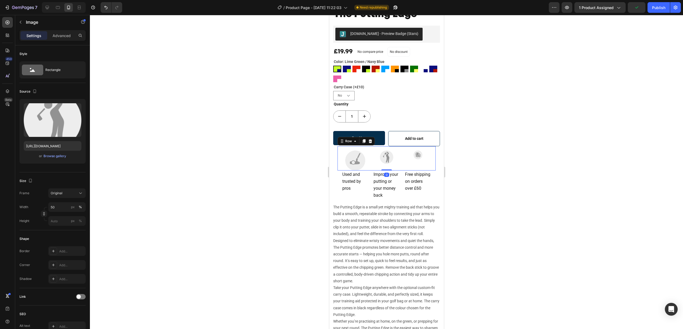
click at [415, 160] on div "Image" at bounding box center [417, 160] width 27 height 20
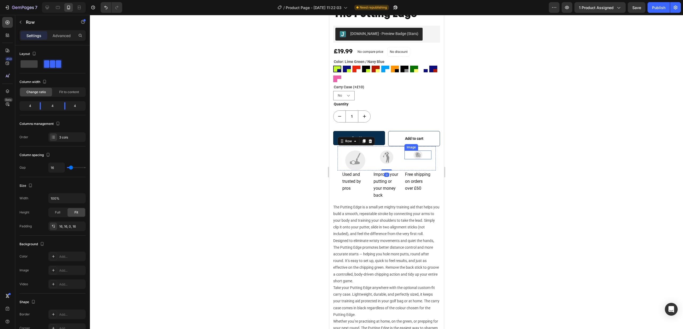
drag, startPoint x: 408, startPoint y: 157, endPoint x: 367, endPoint y: 159, distance: 41.1
click at [408, 157] on div at bounding box center [417, 154] width 27 height 9
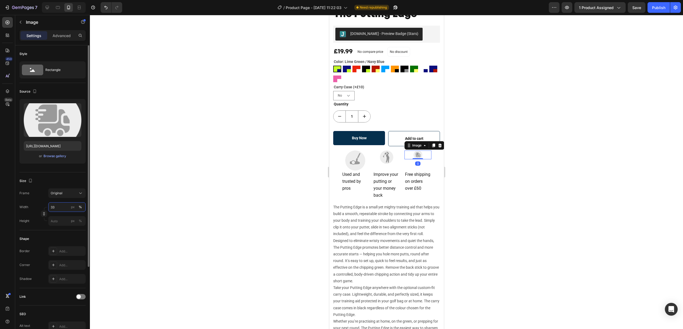
click at [57, 208] on input "33" at bounding box center [66, 207] width 37 height 10
type input "50"
click at [364, 163] on img at bounding box center [355, 160] width 20 height 20
click at [60, 205] on input "75" at bounding box center [66, 207] width 37 height 10
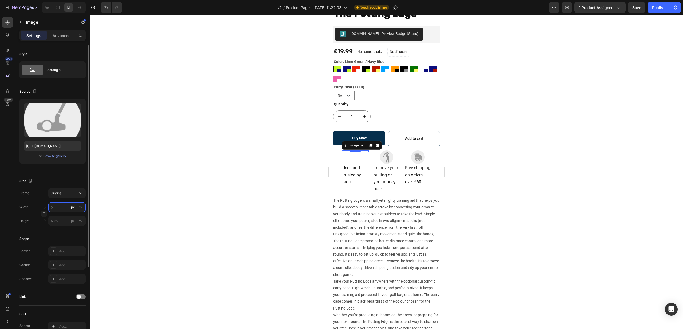
type input "50"
click at [347, 179] on span "Used and trusted by pros" at bounding box center [351, 174] width 19 height 19
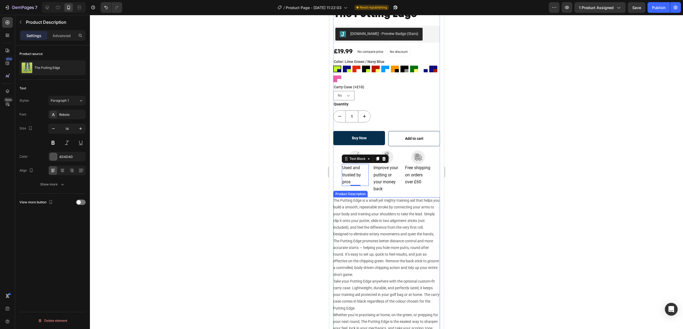
click at [355, 219] on p "The Putting Edge is a small yet mighty training aid that helps you build a smoo…" at bounding box center [386, 213] width 106 height 31
click at [349, 174] on span "Used and trusted by pros" at bounding box center [351, 174] width 19 height 19
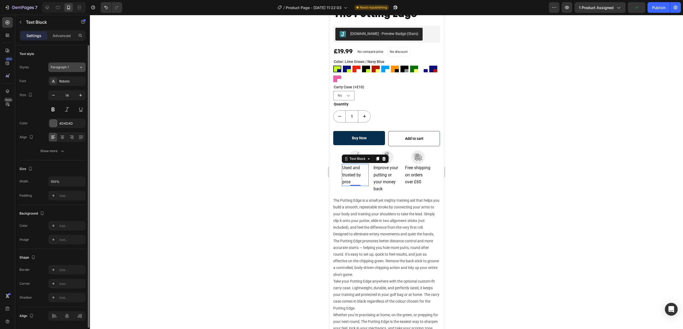
click at [74, 67] on div "Paragraph 1" at bounding box center [65, 67] width 28 height 5
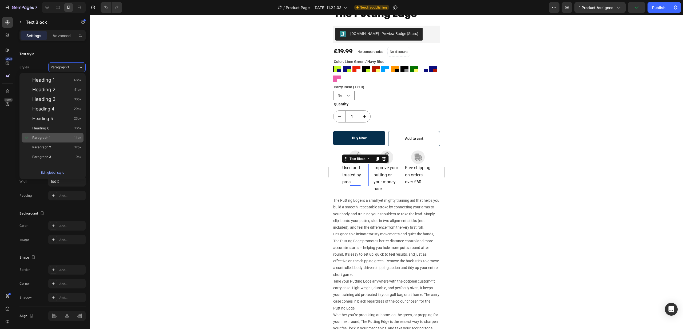
click at [49, 135] on span "Paragraph 1" at bounding box center [41, 137] width 18 height 5
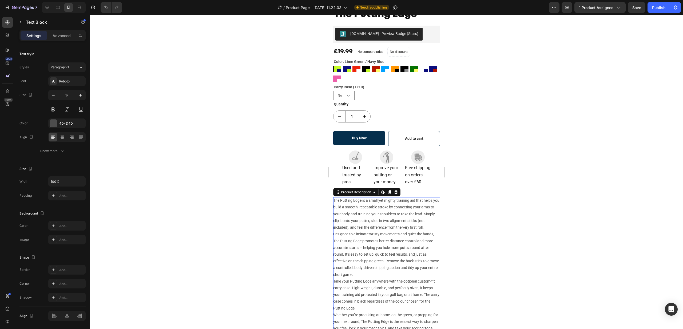
click at [345, 207] on p "The Putting Edge is a small yet mighty training aid that helps you build a smoo…" at bounding box center [386, 213] width 106 height 31
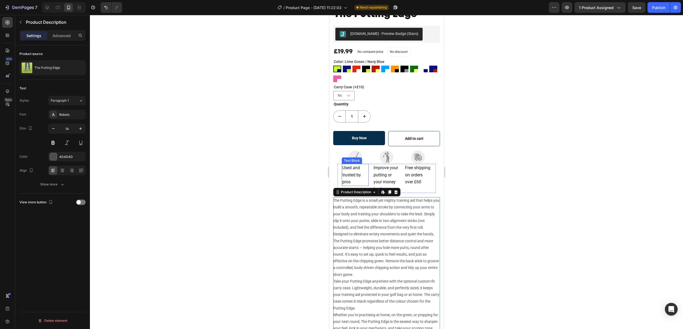
click at [349, 171] on p "Used and trusted by pros" at bounding box center [355, 174] width 26 height 21
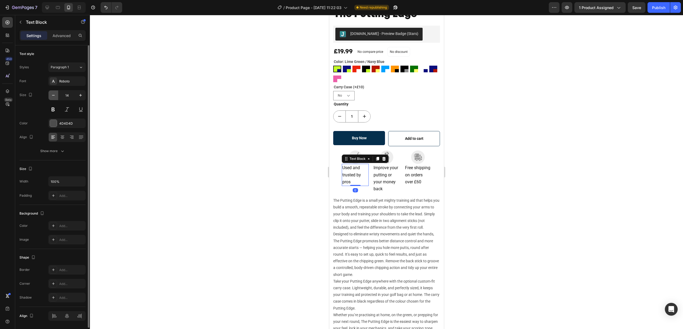
click at [54, 94] on icon "button" at bounding box center [53, 95] width 5 height 5
click at [53, 94] on icon "button" at bounding box center [53, 95] width 5 height 5
type input "12"
click at [384, 175] on span "Improve your putting or your money back" at bounding box center [385, 178] width 25 height 26
click at [52, 95] on icon "button" at bounding box center [53, 95] width 3 height 1
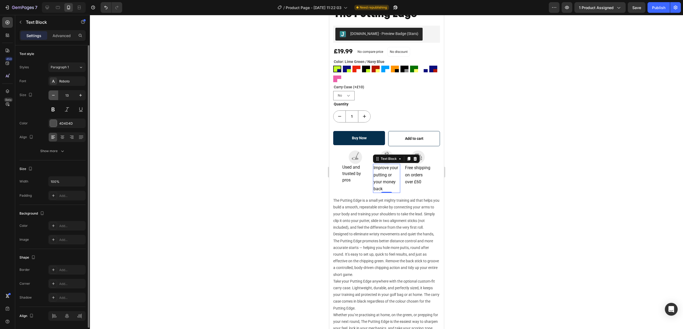
click at [52, 95] on icon "button" at bounding box center [53, 95] width 3 height 1
type input "12"
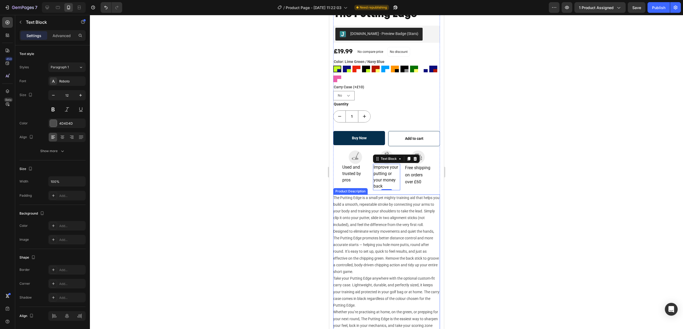
click at [344, 212] on p "The Putting Edge is a small yet mighty training aid that helps you build a smoo…" at bounding box center [386, 210] width 106 height 31
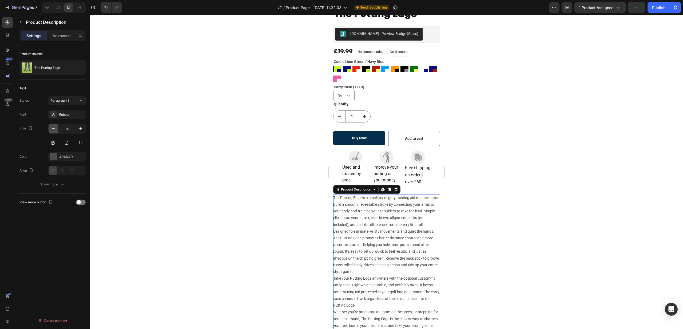
click at [55, 128] on icon "button" at bounding box center [53, 128] width 5 height 5
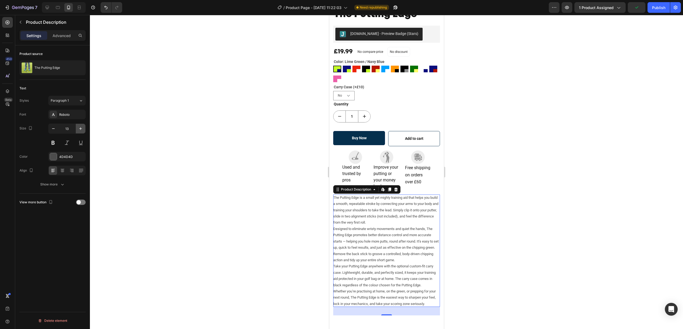
click at [82, 129] on icon "button" at bounding box center [80, 128] width 5 height 5
type input "14"
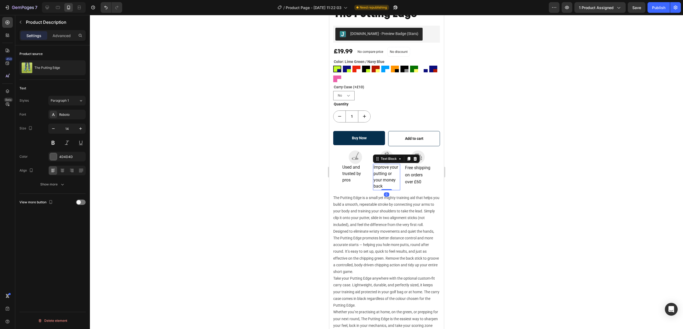
click at [383, 175] on span "Improve your putting or your money back" at bounding box center [385, 177] width 25 height 24
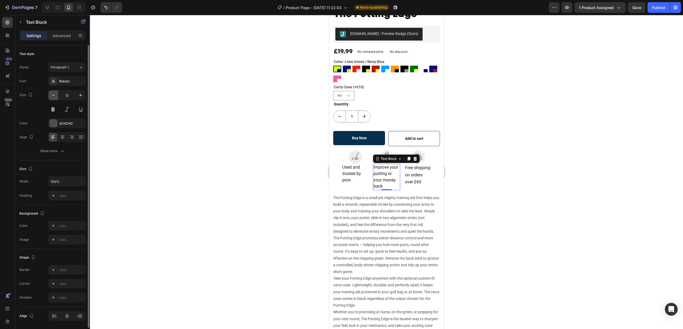
click at [54, 97] on icon "button" at bounding box center [53, 95] width 5 height 5
type input "10"
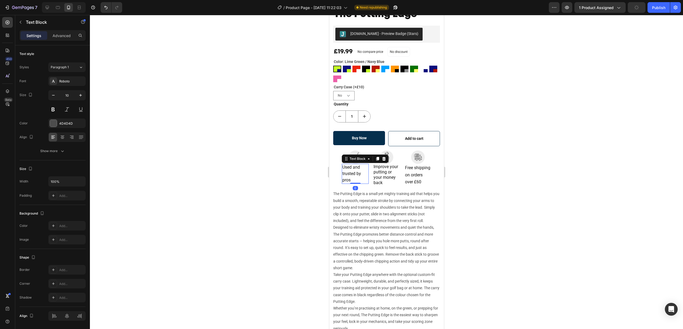
click at [349, 170] on p "Used and trusted by pros" at bounding box center [355, 173] width 26 height 19
click at [56, 94] on icon "button" at bounding box center [53, 95] width 5 height 5
type input "10"
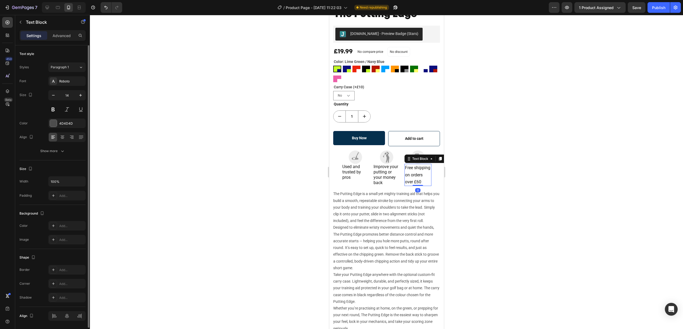
click at [408, 175] on span "Free shipping on orders over £60" at bounding box center [417, 174] width 25 height 19
click at [54, 94] on icon "button" at bounding box center [53, 95] width 5 height 5
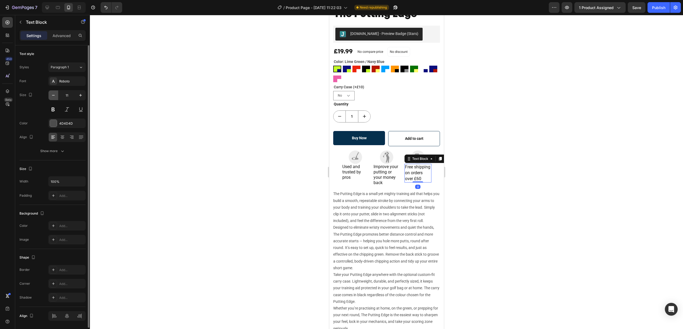
type input "10"
click at [63, 137] on icon at bounding box center [62, 136] width 5 height 5
click at [384, 173] on span "Improve your putting or your money back" at bounding box center [385, 174] width 25 height 21
click at [61, 136] on icon at bounding box center [62, 136] width 5 height 5
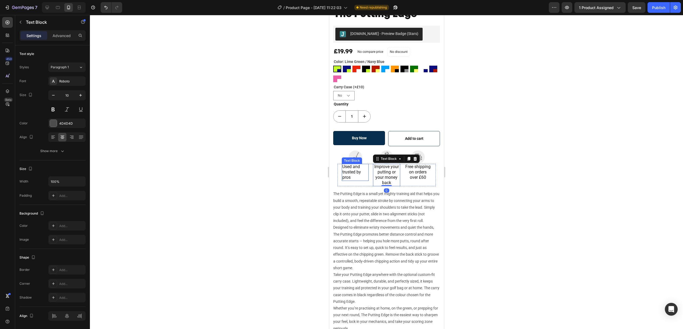
click at [347, 172] on span "Used and trusted by pros" at bounding box center [351, 172] width 19 height 16
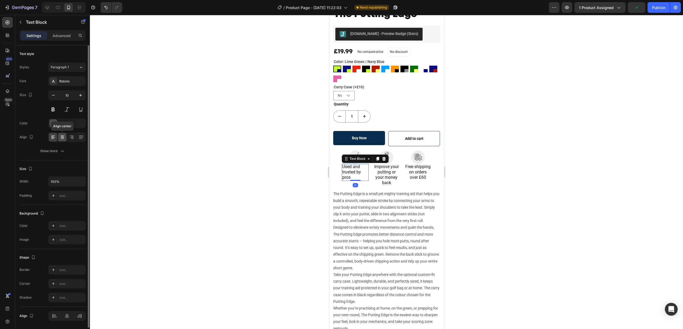
click at [63, 137] on icon at bounding box center [63, 137] width 4 height 1
click at [55, 95] on icon "button" at bounding box center [53, 95] width 5 height 5
type input "8"
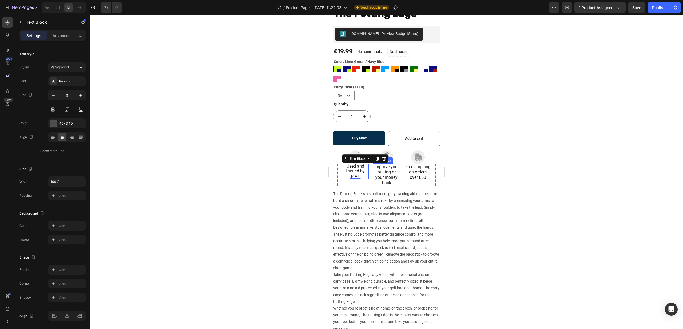
click at [392, 174] on span "Improve your putting or your money back" at bounding box center [386, 174] width 25 height 21
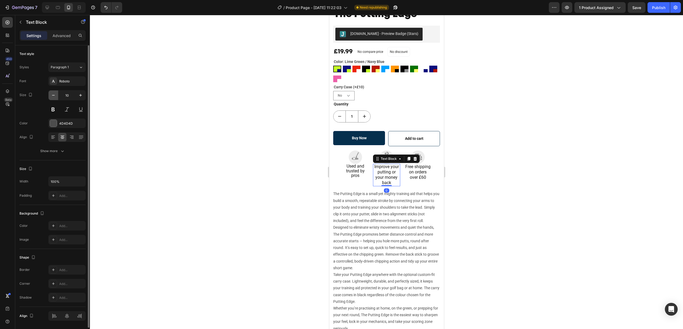
click at [52, 95] on icon "button" at bounding box center [53, 95] width 5 height 5
type input "8"
click at [423, 168] on span "Free shipping on orders over £60" at bounding box center [417, 172] width 25 height 16
click at [53, 94] on icon "button" at bounding box center [53, 95] width 5 height 5
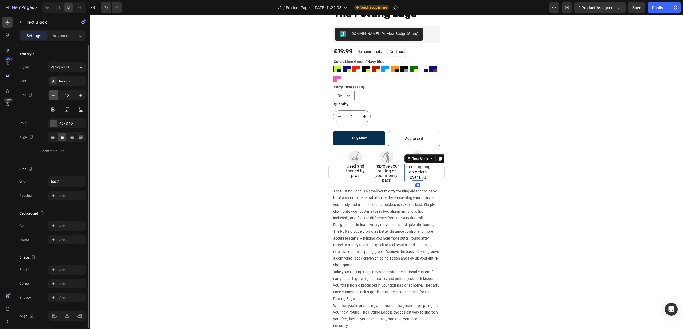
click at [53, 94] on icon "button" at bounding box center [53, 95] width 5 height 5
type input "8"
click at [405, 202] on div "The Putting Edge is a small yet mighty training aid that helps you build a smoo…" at bounding box center [386, 258] width 107 height 141
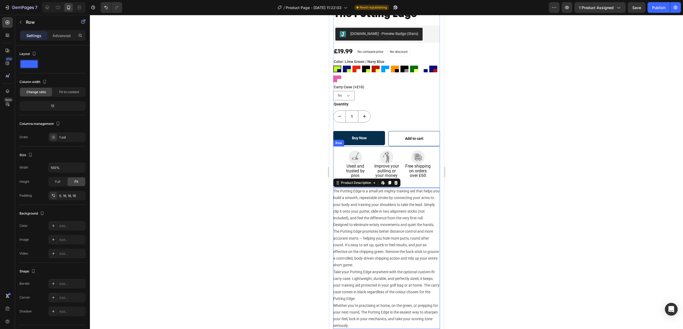
click at [336, 160] on div "Image Image Image Row Used and trusted by pros Text Block Improve your putting …" at bounding box center [386, 167] width 107 height 42
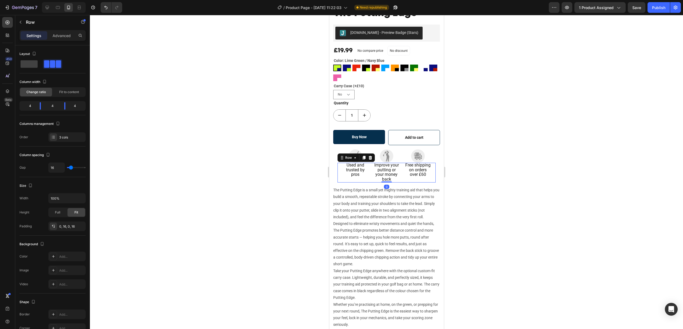
scroll to position [186, 0]
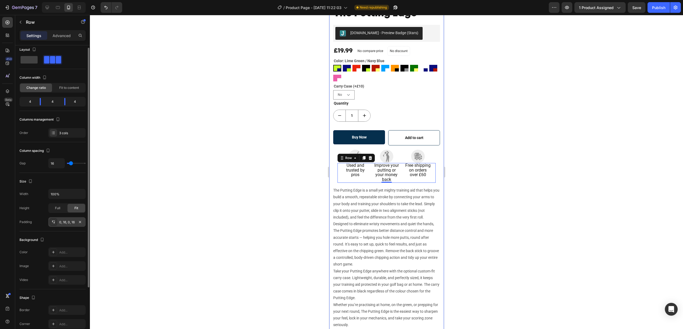
click at [65, 226] on div "0, 16, 0, 16" at bounding box center [66, 222] width 37 height 10
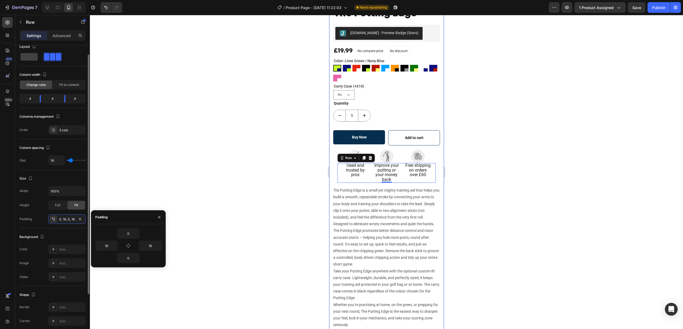
scroll to position [9, 0]
click at [109, 244] on input "16" at bounding box center [106, 246] width 22 height 10
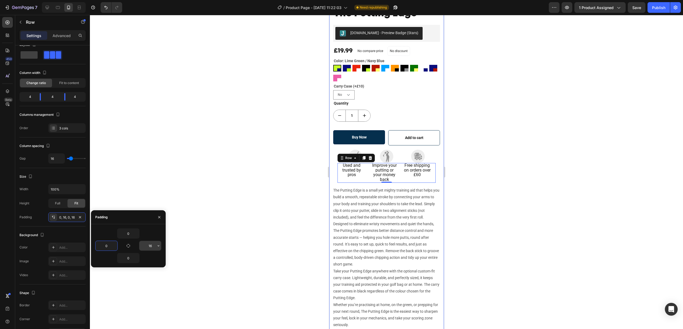
type input "0"
click at [151, 244] on input "16" at bounding box center [150, 246] width 22 height 10
type input "0"
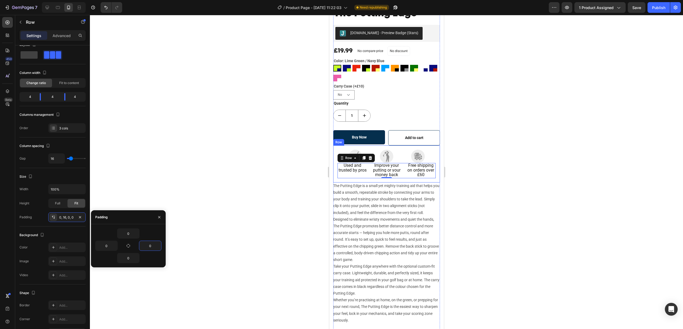
click at [470, 171] on div at bounding box center [386, 172] width 593 height 314
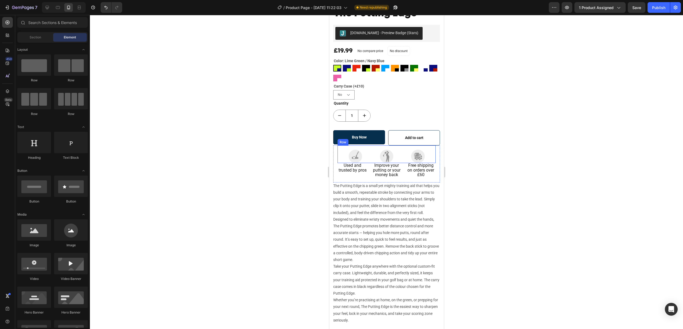
click at [369, 161] on div "Image Image Image Row" at bounding box center [386, 154] width 98 height 18
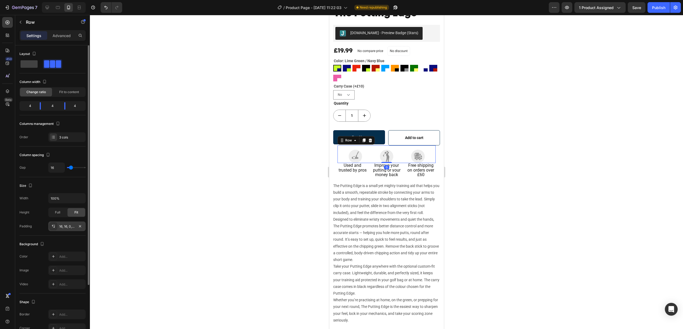
click at [60, 224] on div "16, 16, 0, 16" at bounding box center [66, 226] width 15 height 5
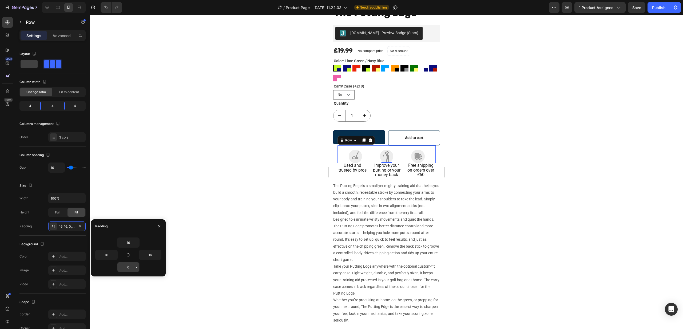
click at [130, 266] on input "0" at bounding box center [128, 267] width 22 height 10
type input "16"
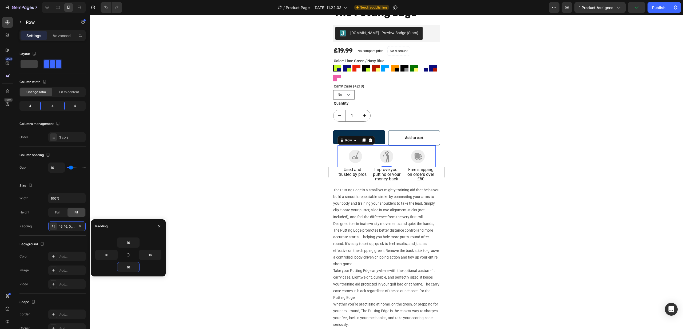
click at [280, 202] on div at bounding box center [386, 172] width 593 height 314
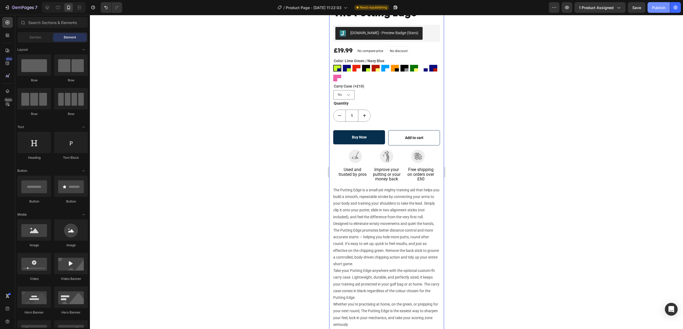
click at [655, 7] on div "Publish" at bounding box center [658, 8] width 13 height 6
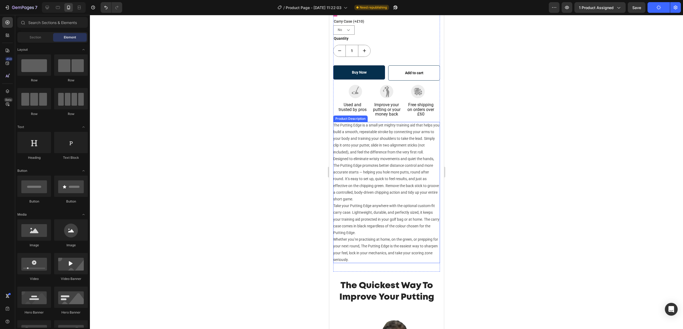
scroll to position [250, 0]
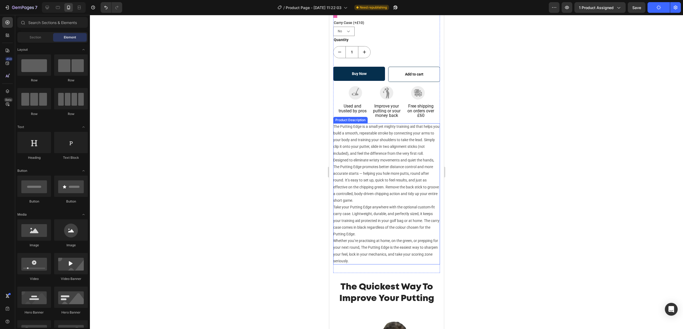
click at [362, 146] on p "The Putting Edge is a small yet mighty training aid that helps you build a smoo…" at bounding box center [386, 139] width 106 height 31
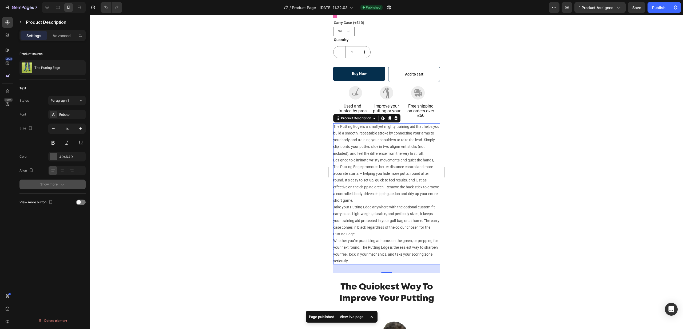
click at [56, 185] on div "Show more" at bounding box center [52, 184] width 25 height 5
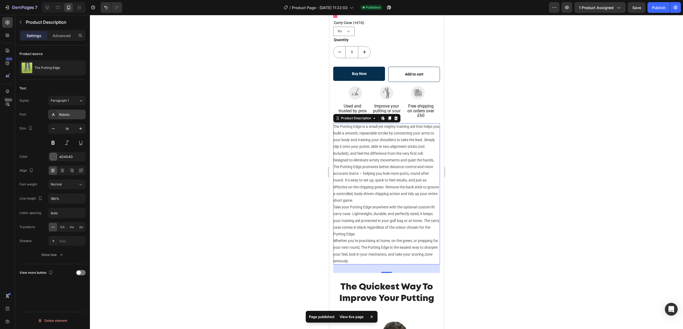
click at [65, 115] on div "Roboto" at bounding box center [71, 114] width 25 height 5
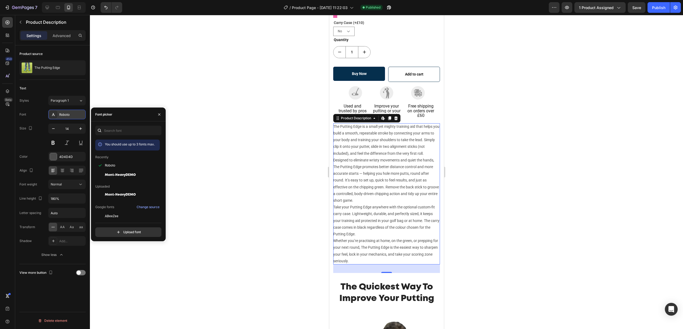
click at [65, 115] on div "Roboto" at bounding box center [71, 114] width 25 height 5
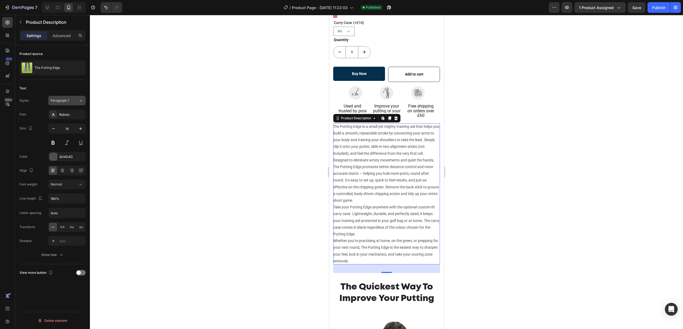
click at [66, 101] on span "Paragraph 1" at bounding box center [60, 100] width 18 height 5
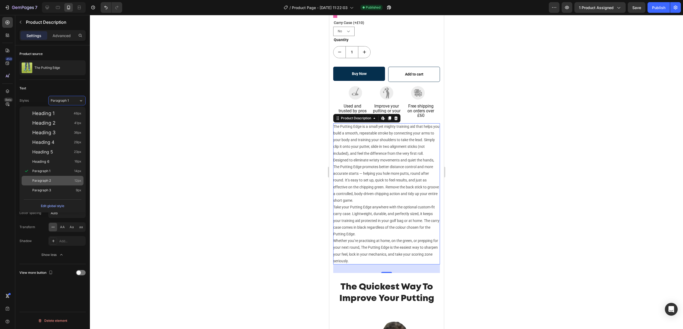
click at [41, 182] on span "Paragraph 2" at bounding box center [41, 180] width 19 height 5
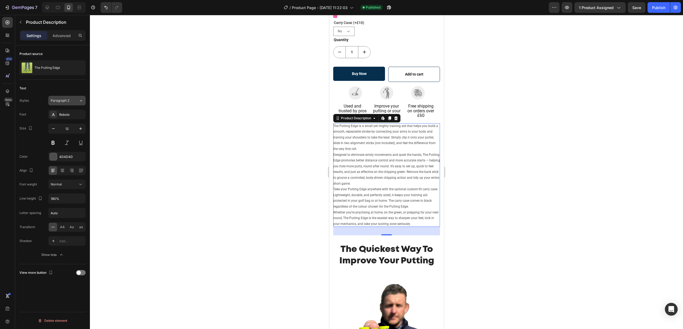
click at [68, 101] on span "Paragraph 2" at bounding box center [60, 100] width 19 height 5
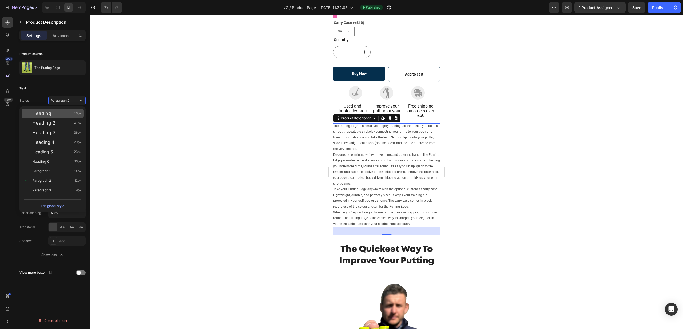
click at [57, 115] on div "Heading 1 46px" at bounding box center [56, 113] width 49 height 5
type input "46"
type input "130%"
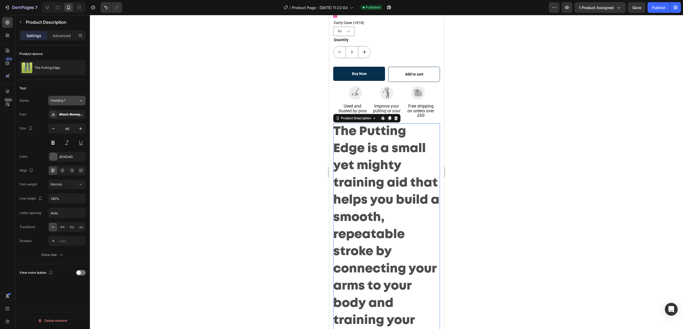
click at [61, 103] on button "Heading 1" at bounding box center [66, 101] width 37 height 10
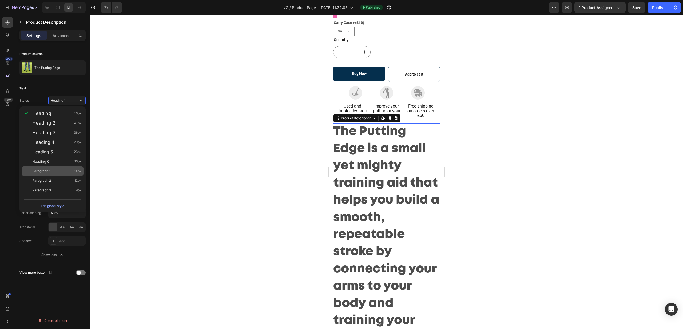
click at [45, 168] on span "Paragraph 1" at bounding box center [41, 170] width 18 height 5
type input "14"
type input "180%"
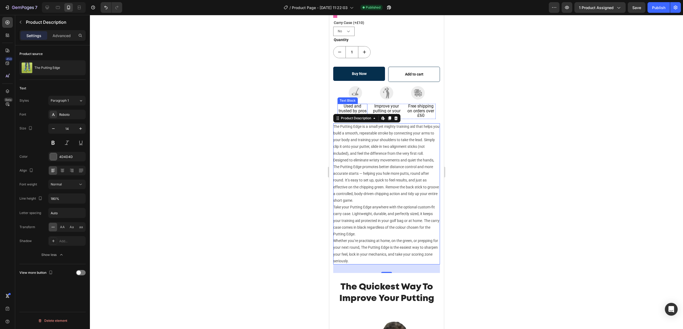
click at [351, 108] on span "Used and trusted by pros" at bounding box center [352, 108] width 28 height 10
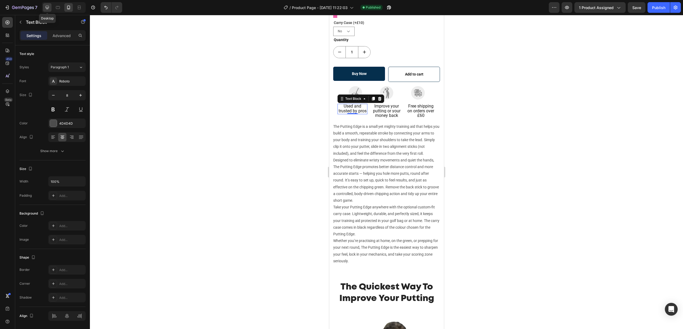
click at [46, 8] on icon at bounding box center [47, 7] width 5 height 5
type input "16"
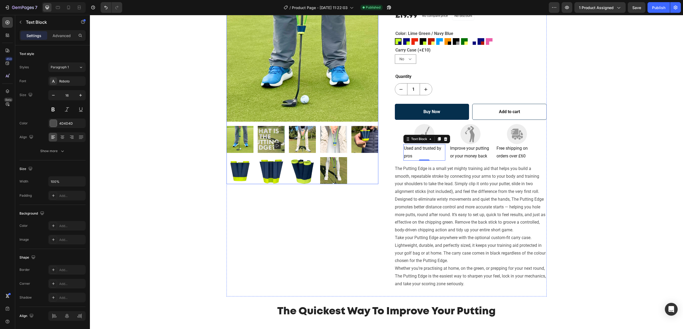
scroll to position [59, 0]
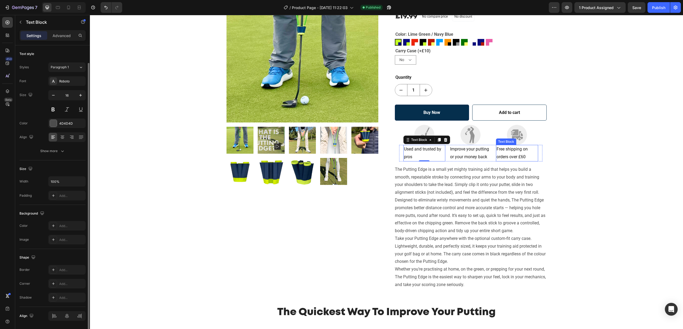
click at [509, 155] on span "Free shipping on orders over £60" at bounding box center [511, 152] width 31 height 13
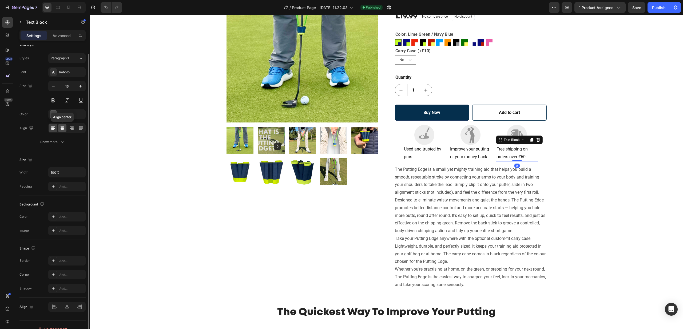
click at [63, 127] on icon at bounding box center [62, 127] width 3 height 1
click at [466, 153] on p "Improve your putting or your money back" at bounding box center [470, 152] width 41 height 15
click at [63, 128] on icon at bounding box center [62, 127] width 5 height 5
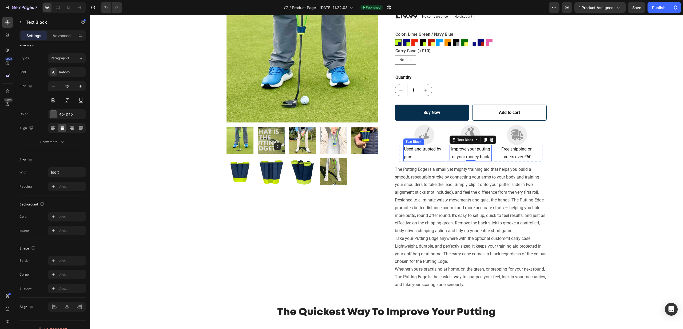
click at [414, 151] on span "Used and trusted by pros" at bounding box center [422, 152] width 37 height 13
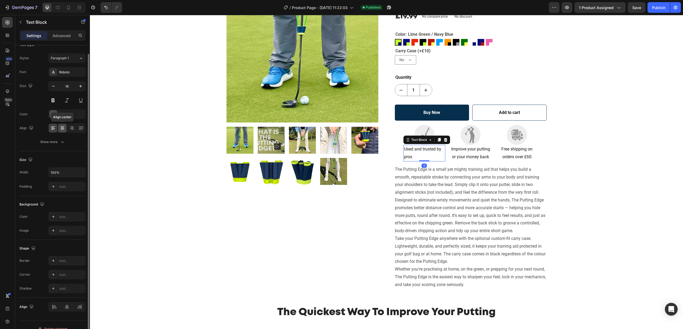
click at [60, 128] on icon at bounding box center [62, 127] width 5 height 5
click at [491, 169] on p "The Putting Edge is a small yet mighty training aid that helps you build a smoo…" at bounding box center [467, 181] width 144 height 28
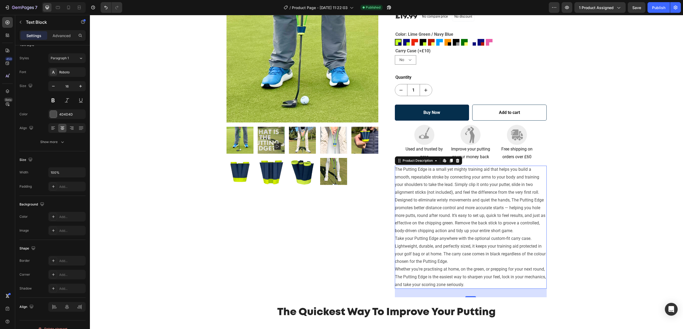
scroll to position [0, 0]
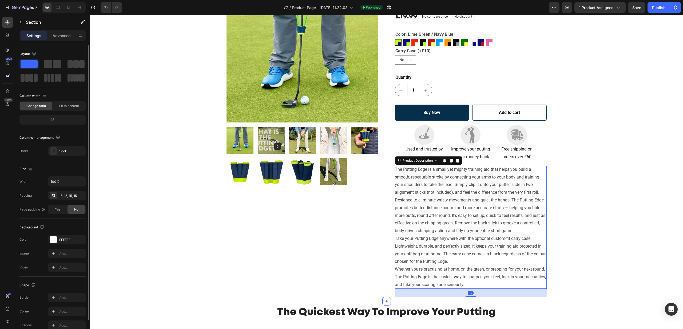
click at [600, 158] on div "Product Images The Putting Edge Product Title [DOMAIN_NAME] - Preview Badge (St…" at bounding box center [386, 134] width 585 height 326
